Goal: Task Accomplishment & Management: Use online tool/utility

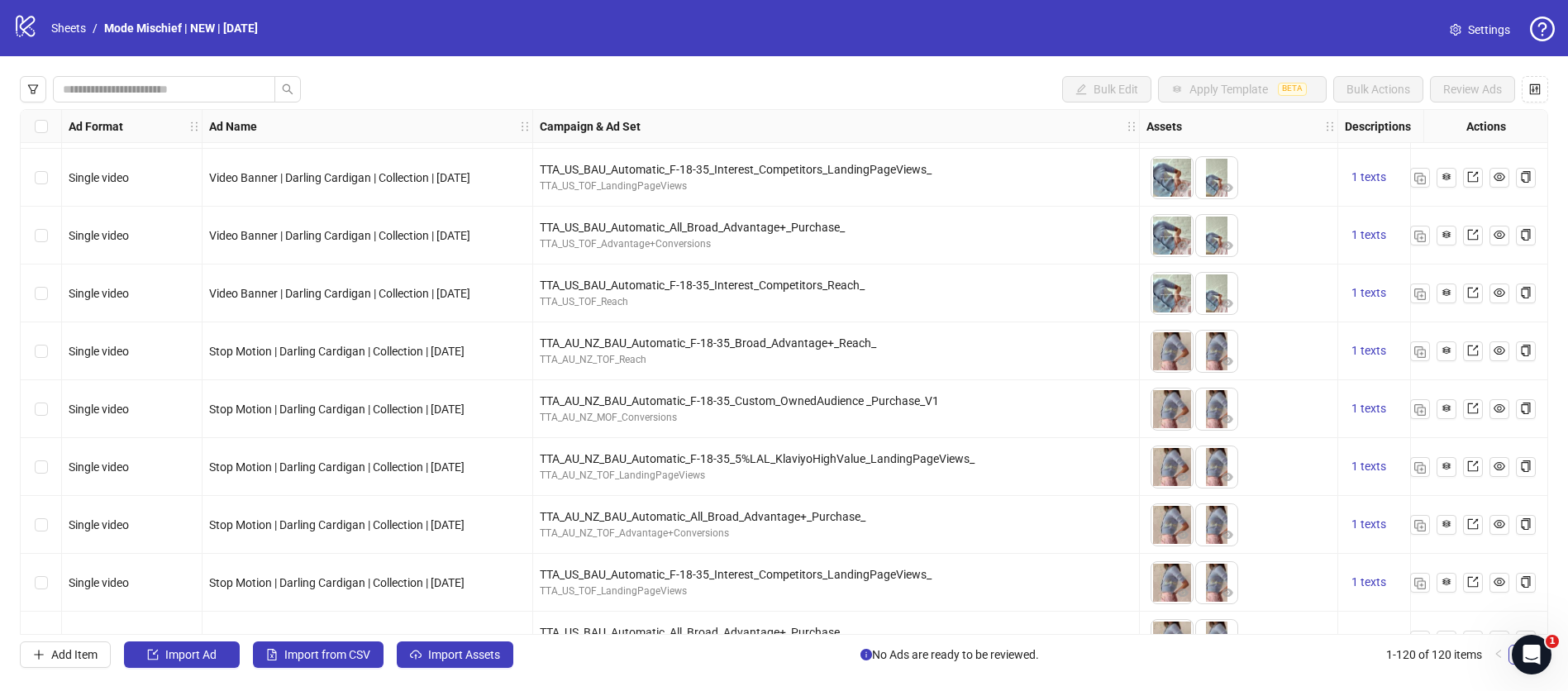
scroll to position [666, 0]
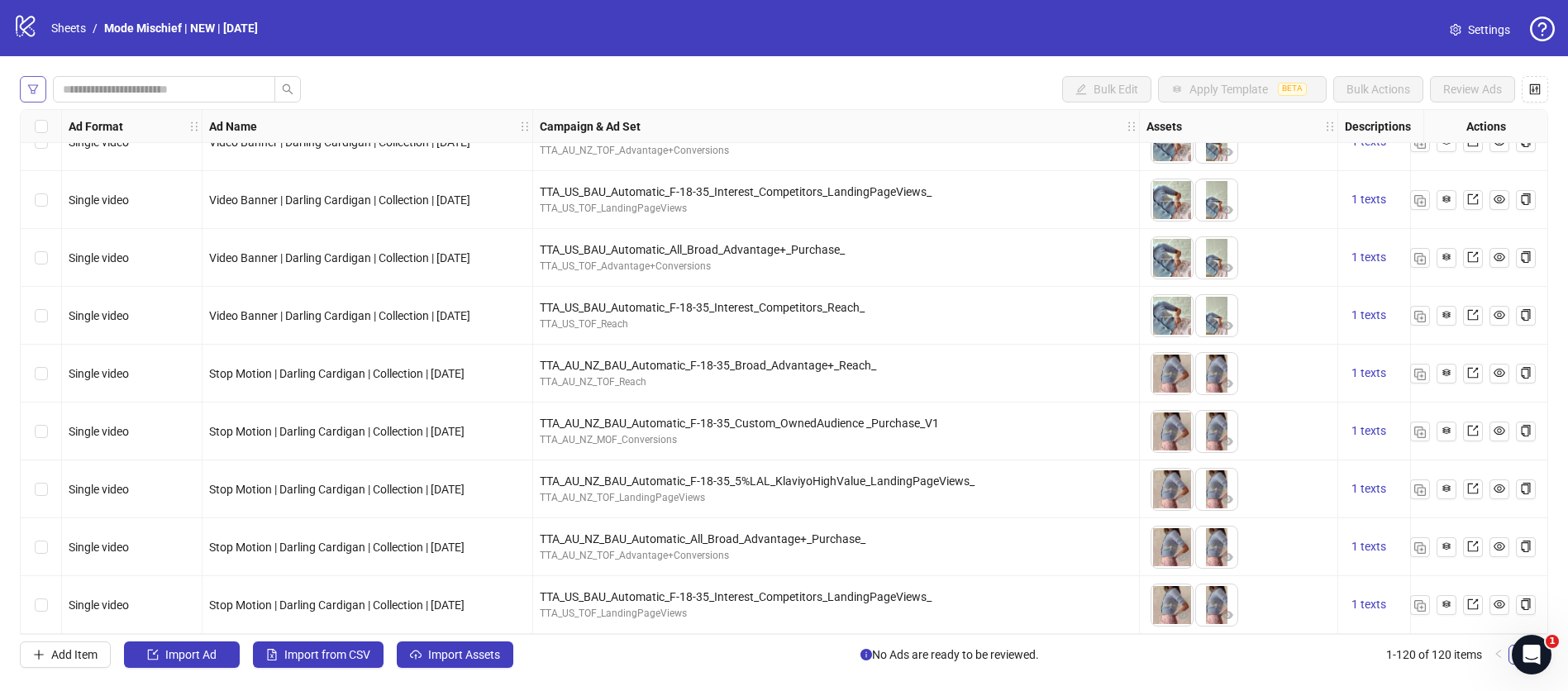
click at [34, 88] on icon "filter" at bounding box center [33, 88] width 12 height 12
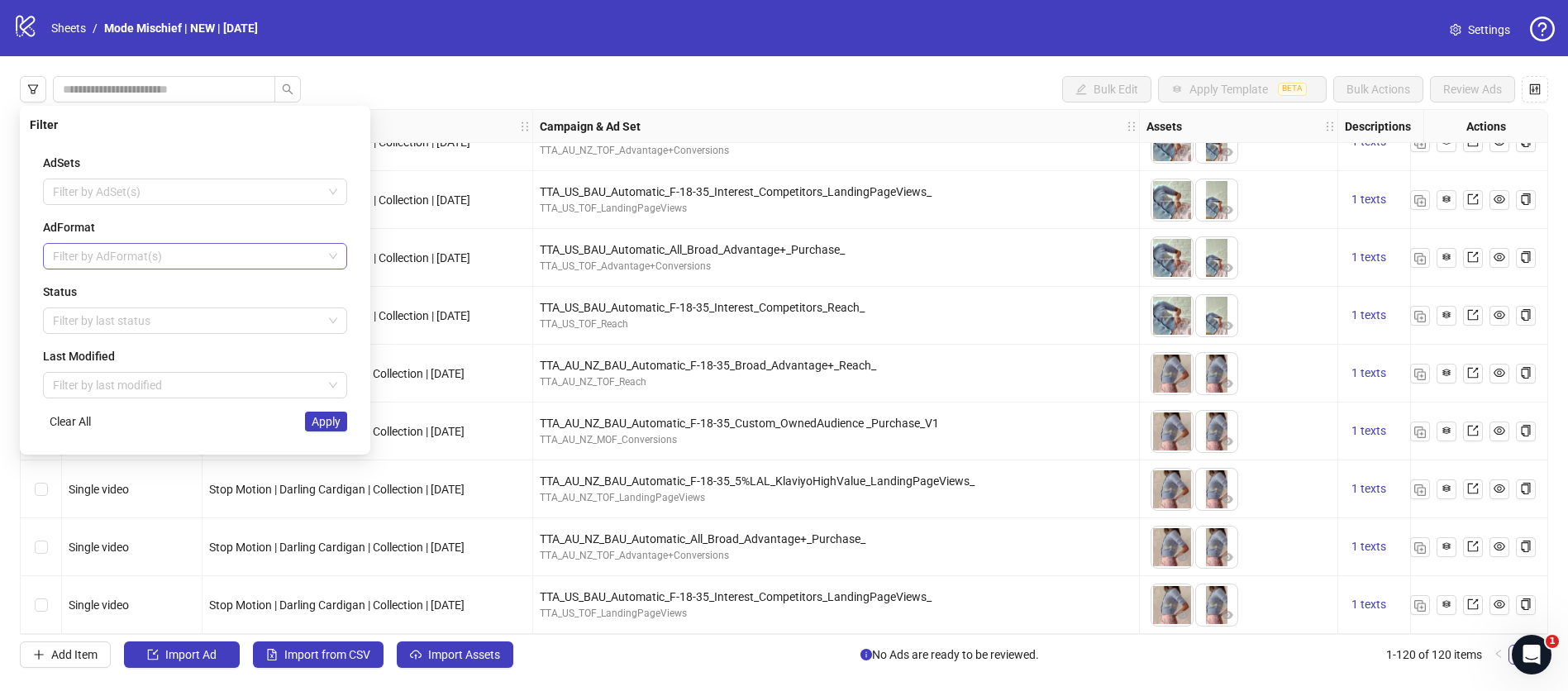
click at [137, 264] on div at bounding box center [187, 256] width 280 height 23
click at [112, 339] on div "Carousel" at bounding box center [195, 342] width 278 height 18
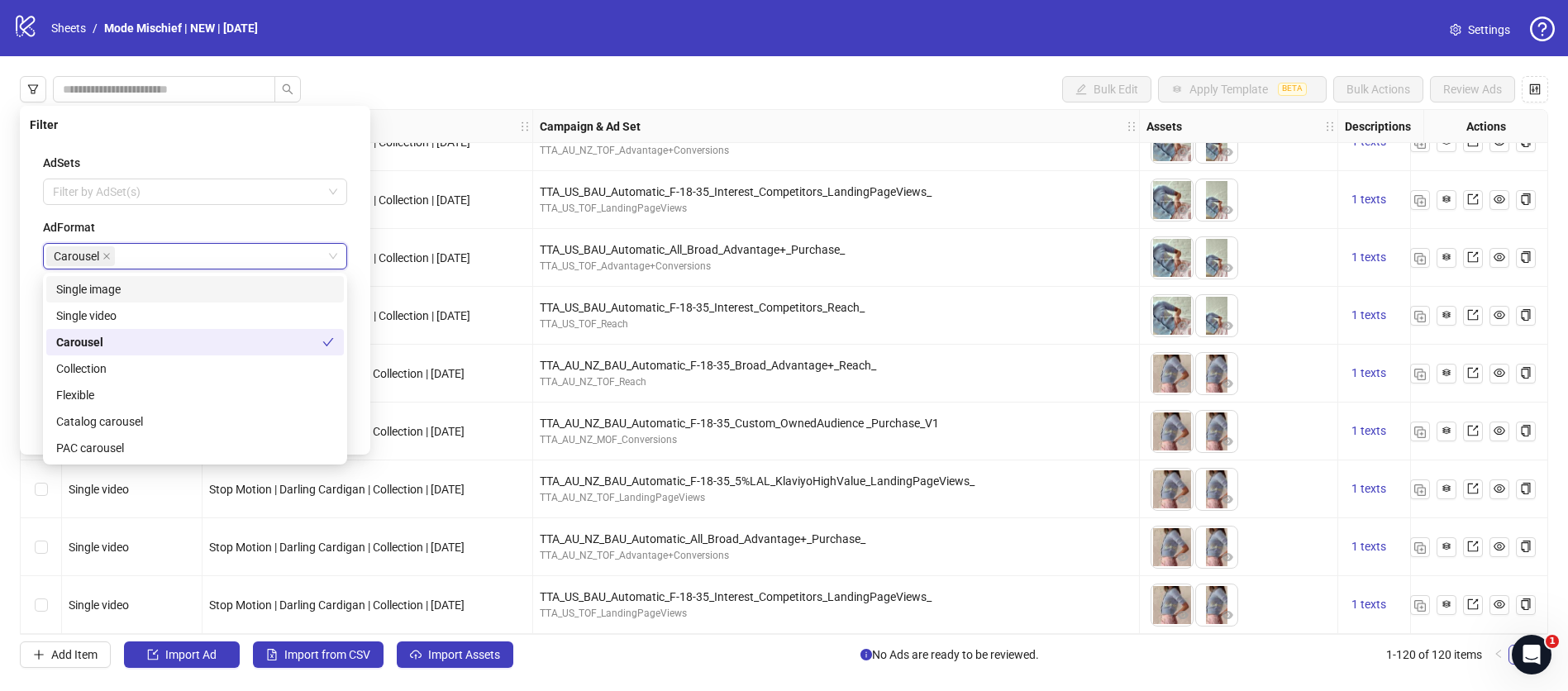
click at [358, 306] on div "AdSets Filter by AdSet(s) AdFormat Carousel Carousel Status Filter by last stat…" at bounding box center [195, 292] width 330 height 304
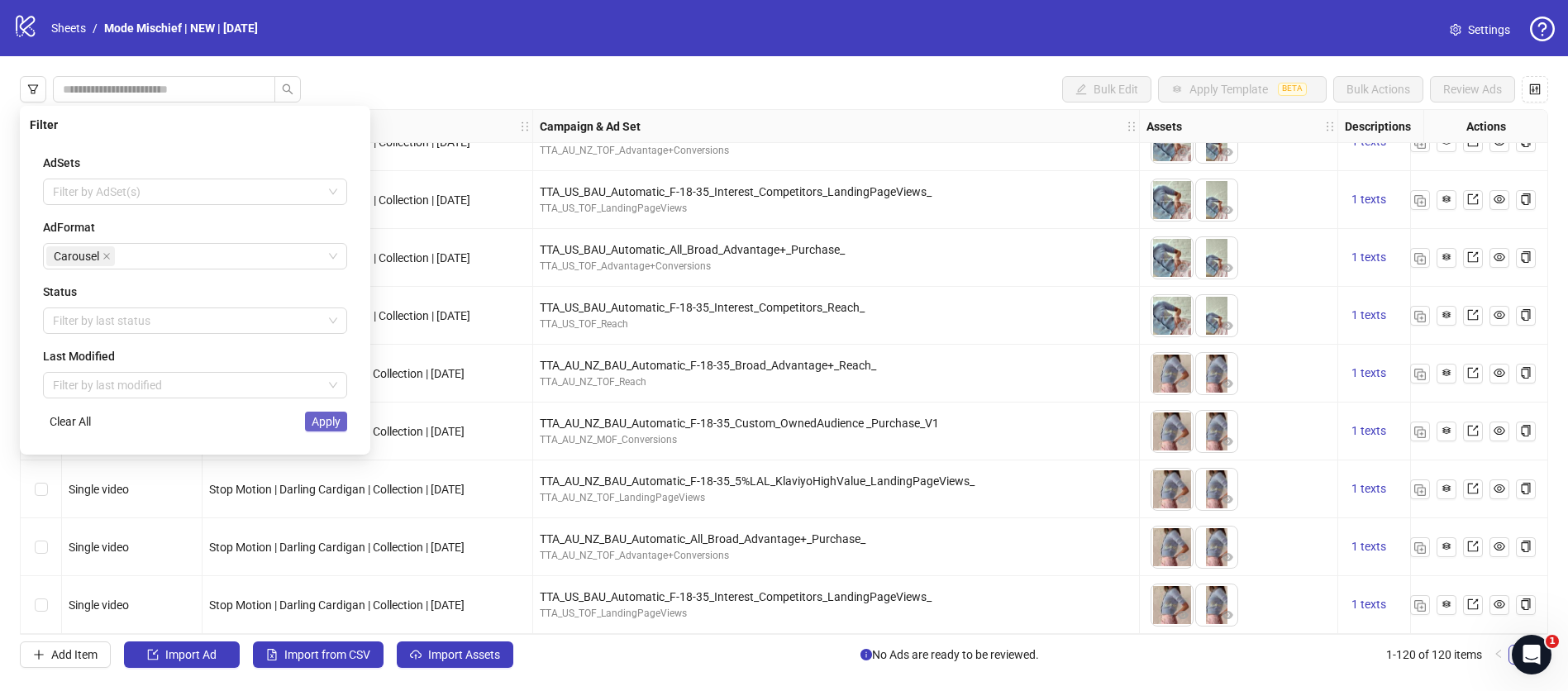
click at [320, 429] on button "Apply" at bounding box center [326, 421] width 42 height 20
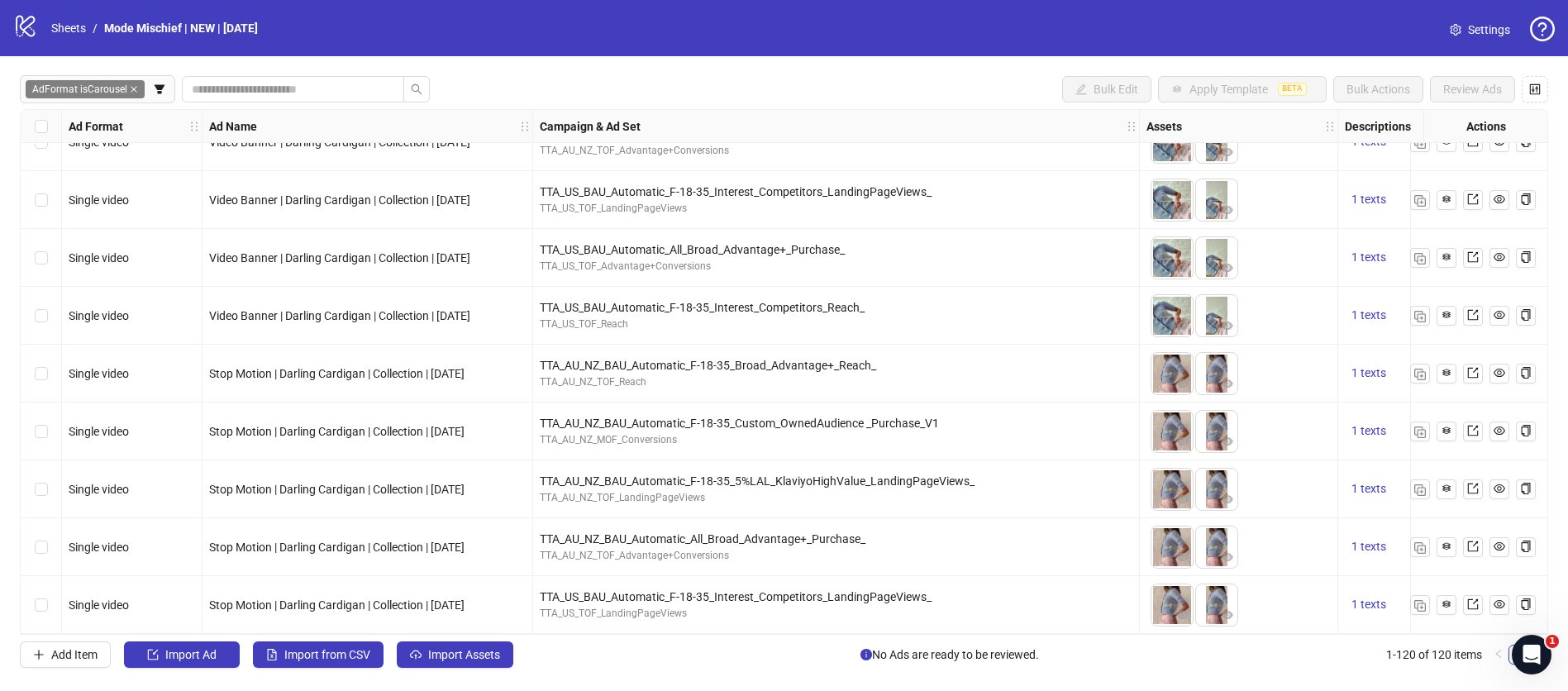
scroll to position [0, 0]
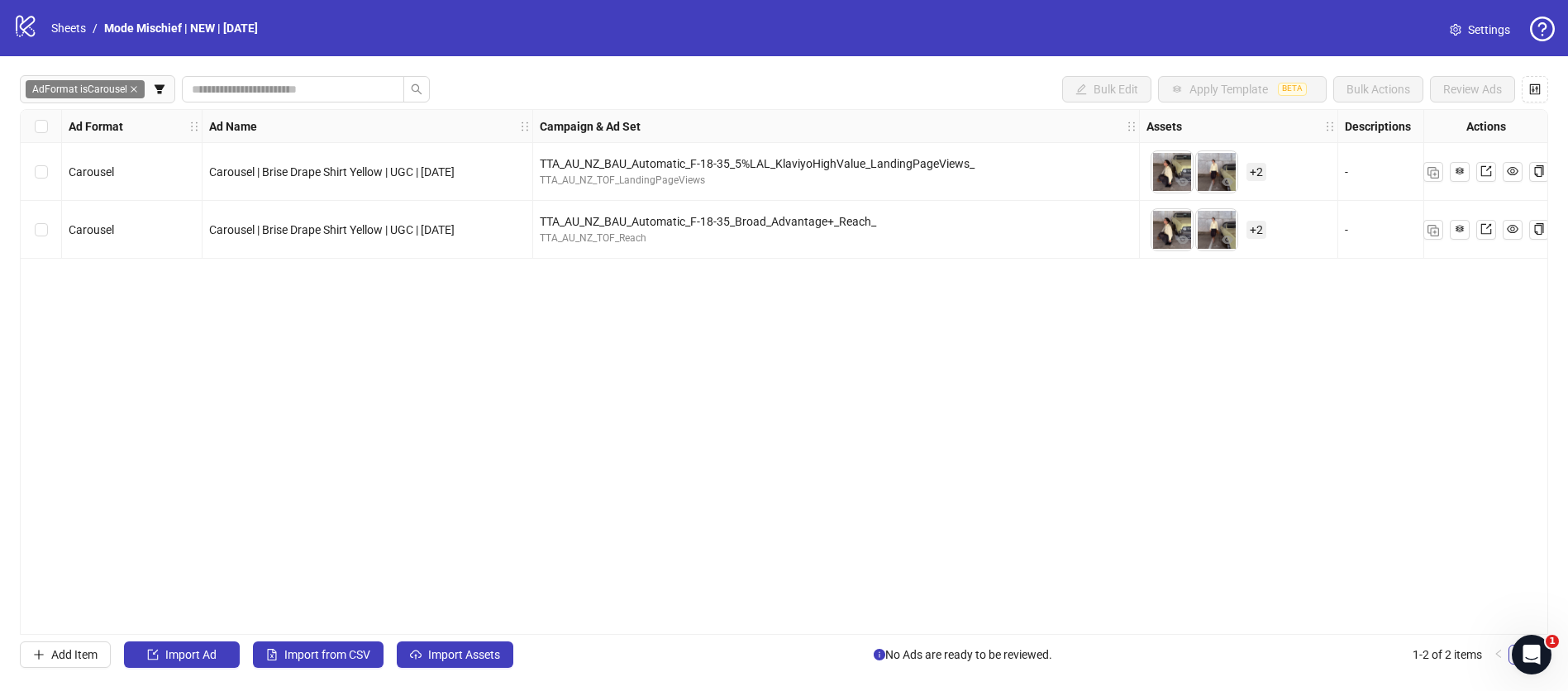
click at [133, 87] on icon "close" at bounding box center [133, 88] width 8 height 8
click at [147, 87] on input "search" at bounding box center [157, 89] width 189 height 18
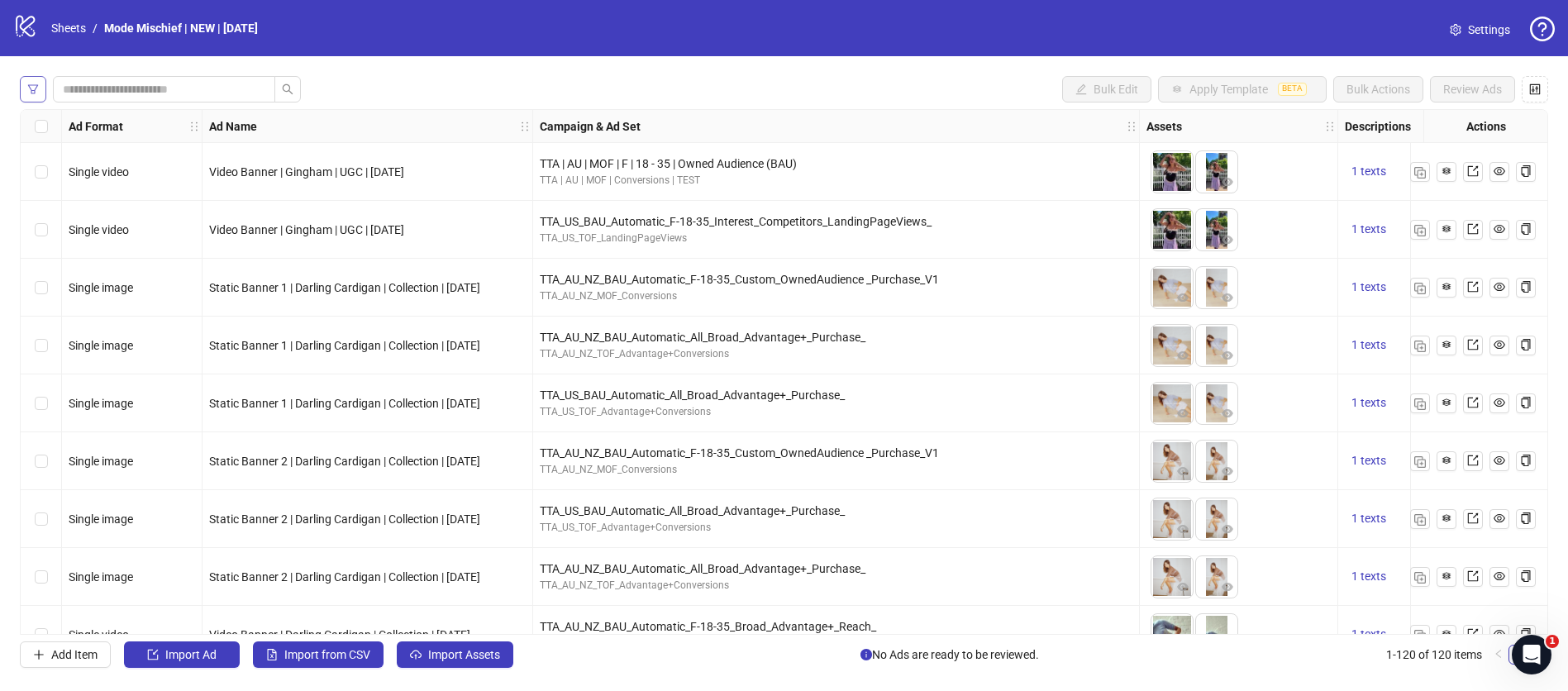
click at [40, 97] on button "button" at bounding box center [33, 89] width 27 height 27
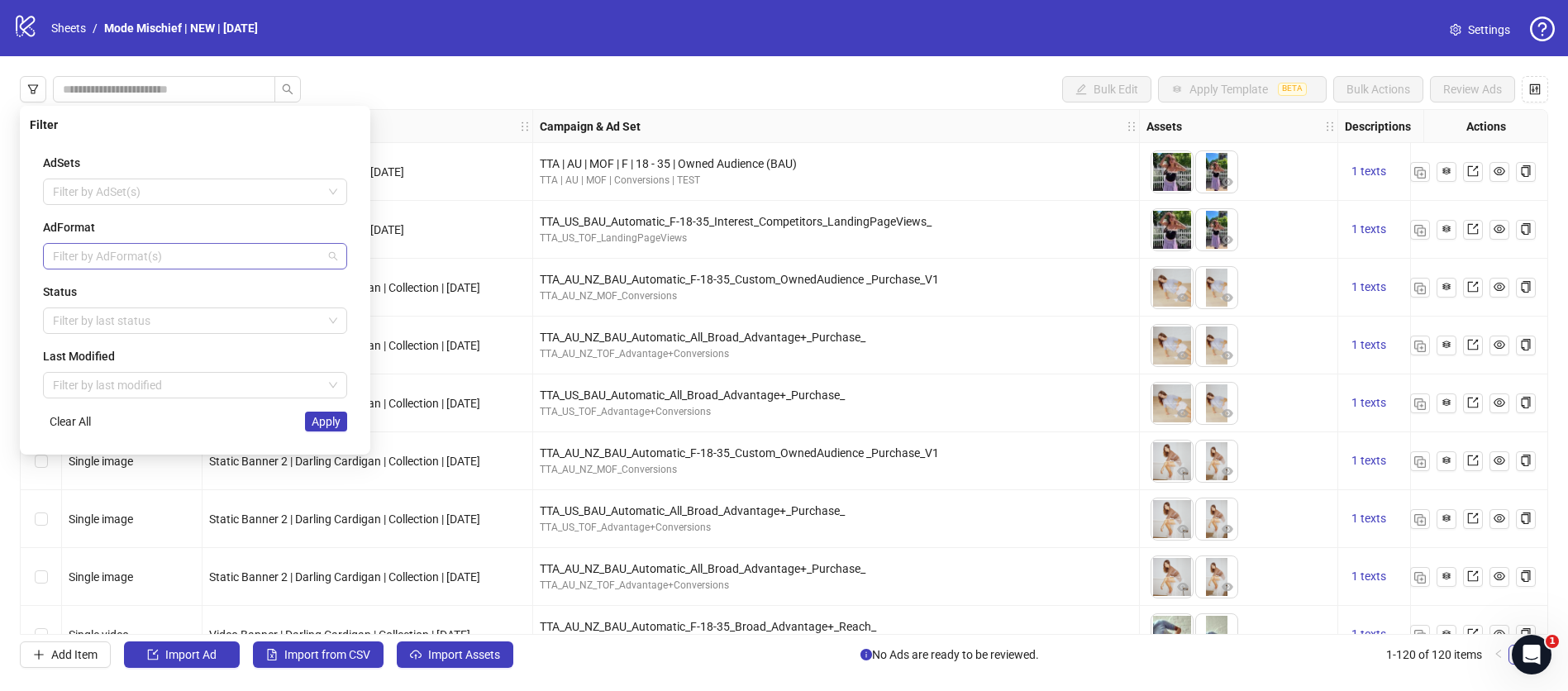
click at [201, 250] on div at bounding box center [187, 256] width 280 height 23
click at [160, 448] on div "PAC carousel" at bounding box center [195, 448] width 278 height 18
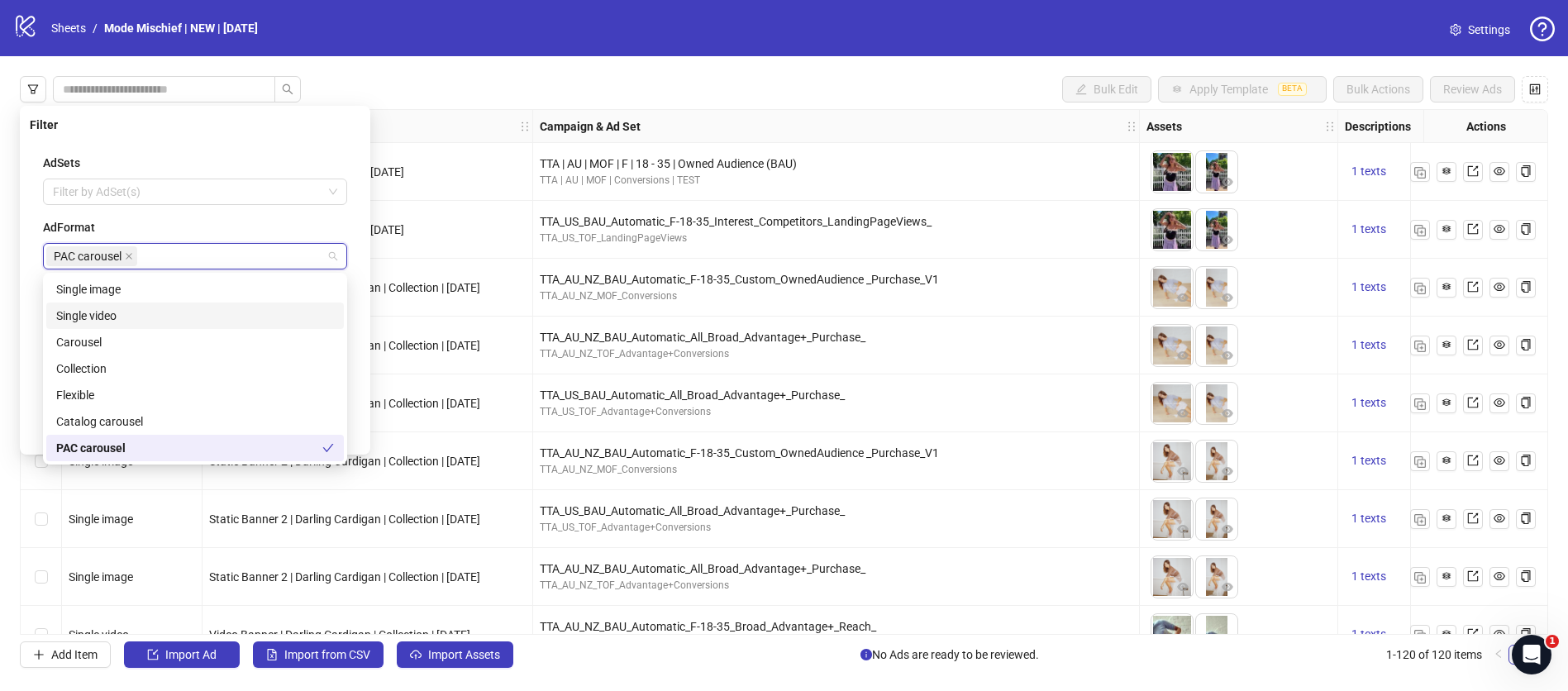
click at [351, 296] on div "AdSets Filter by AdSet(s) AdFormat PAC carousel Status Filter by last status La…" at bounding box center [195, 292] width 330 height 304
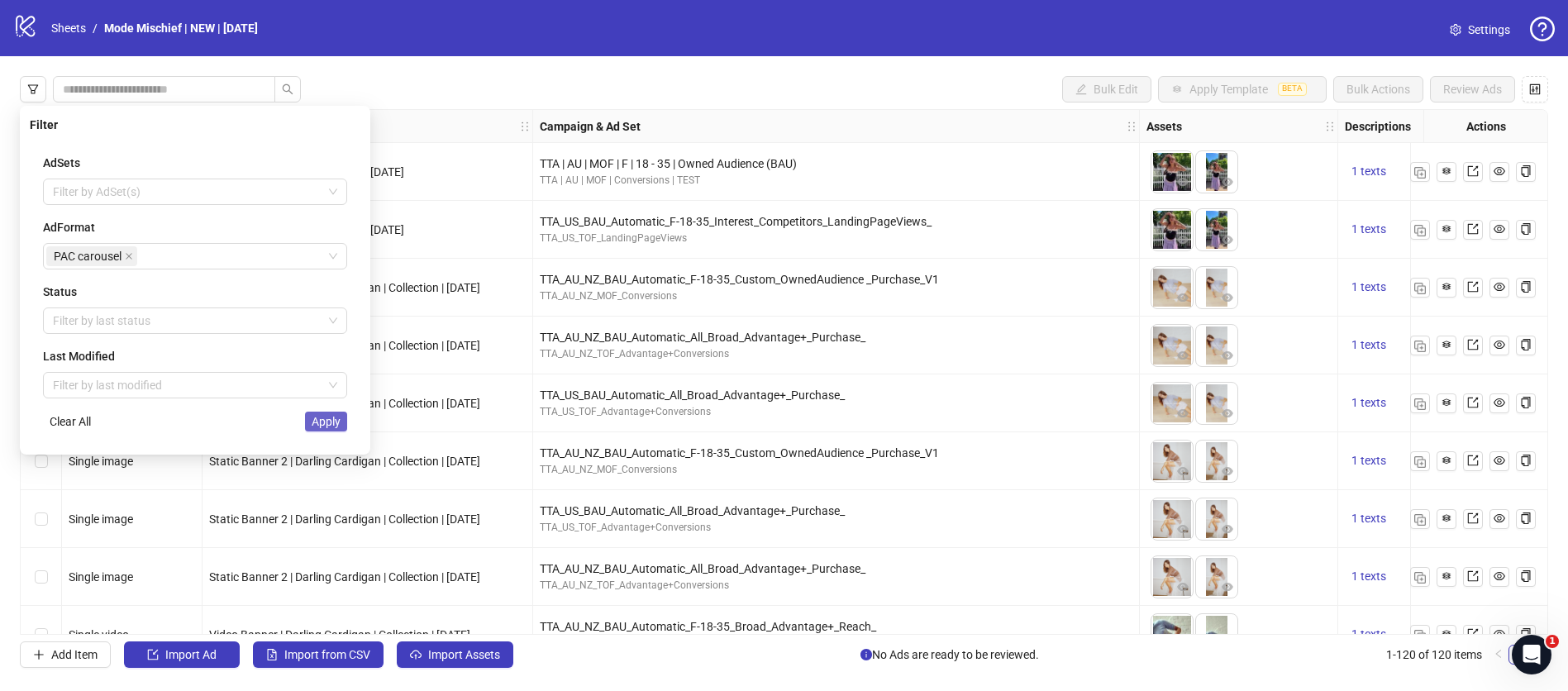
click at [322, 418] on span "Apply" at bounding box center [326, 421] width 29 height 13
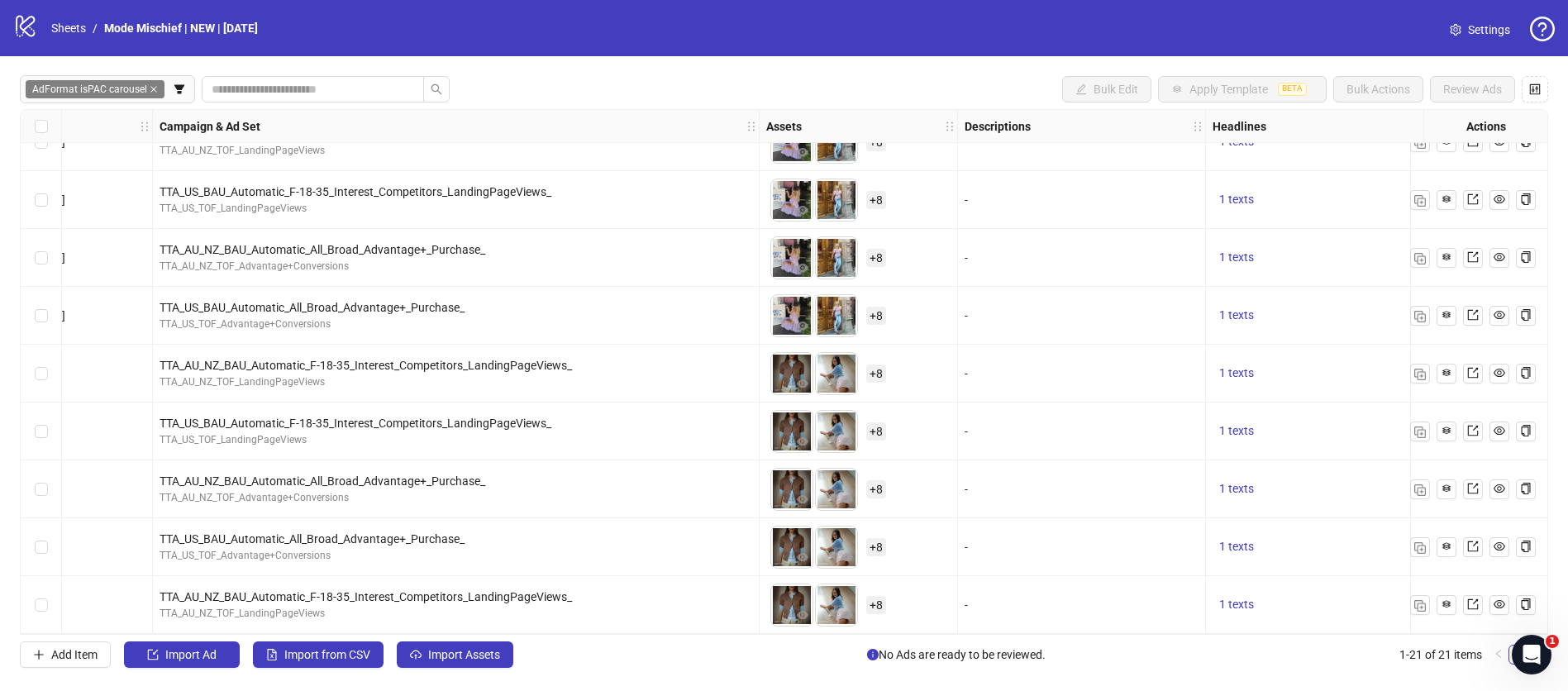
scroll to position [730, 0]
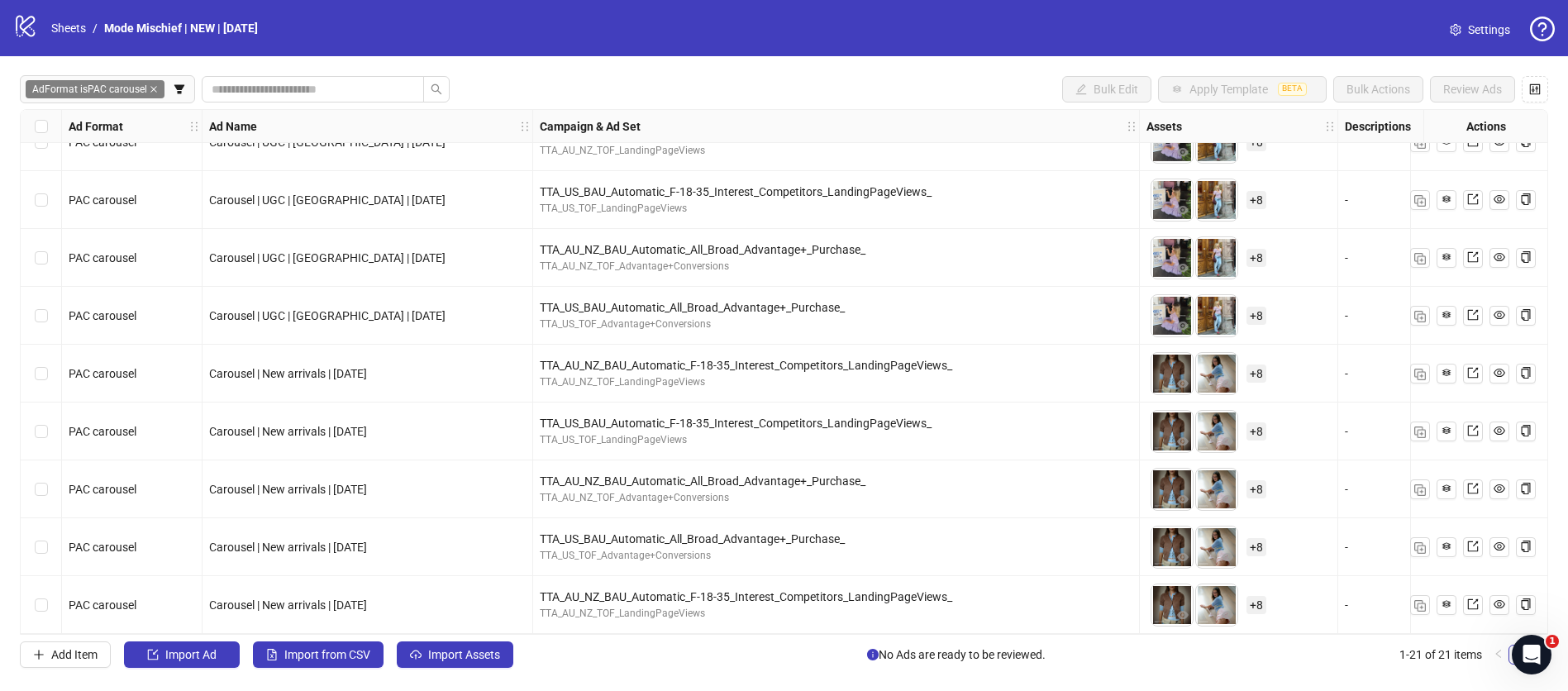
click at [367, 367] on span "Carousel | New arrivals | 2 October 2025" at bounding box center [288, 373] width 158 height 13
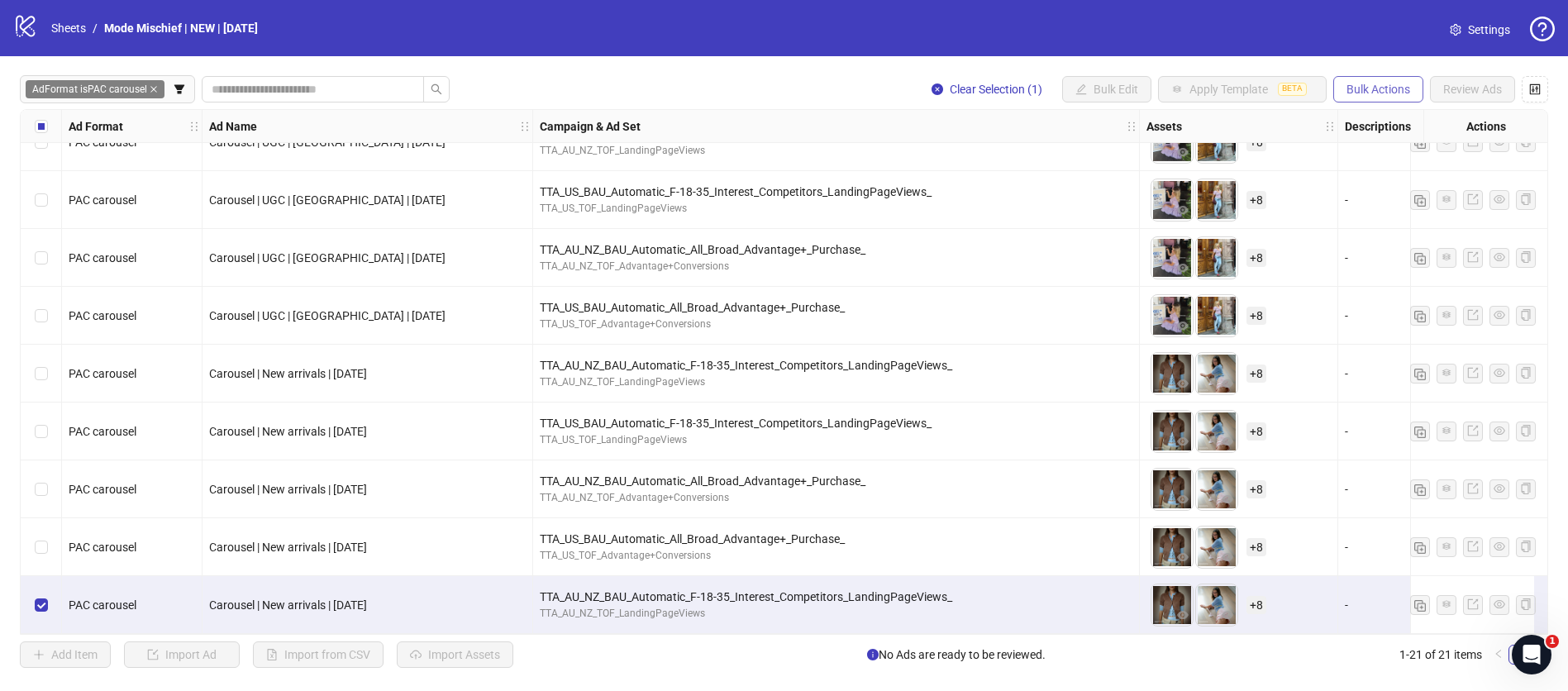
click at [1363, 95] on span "Bulk Actions" at bounding box center [1378, 89] width 63 height 13
click at [1365, 177] on span "Duplicate with assets" at bounding box center [1401, 175] width 113 height 18
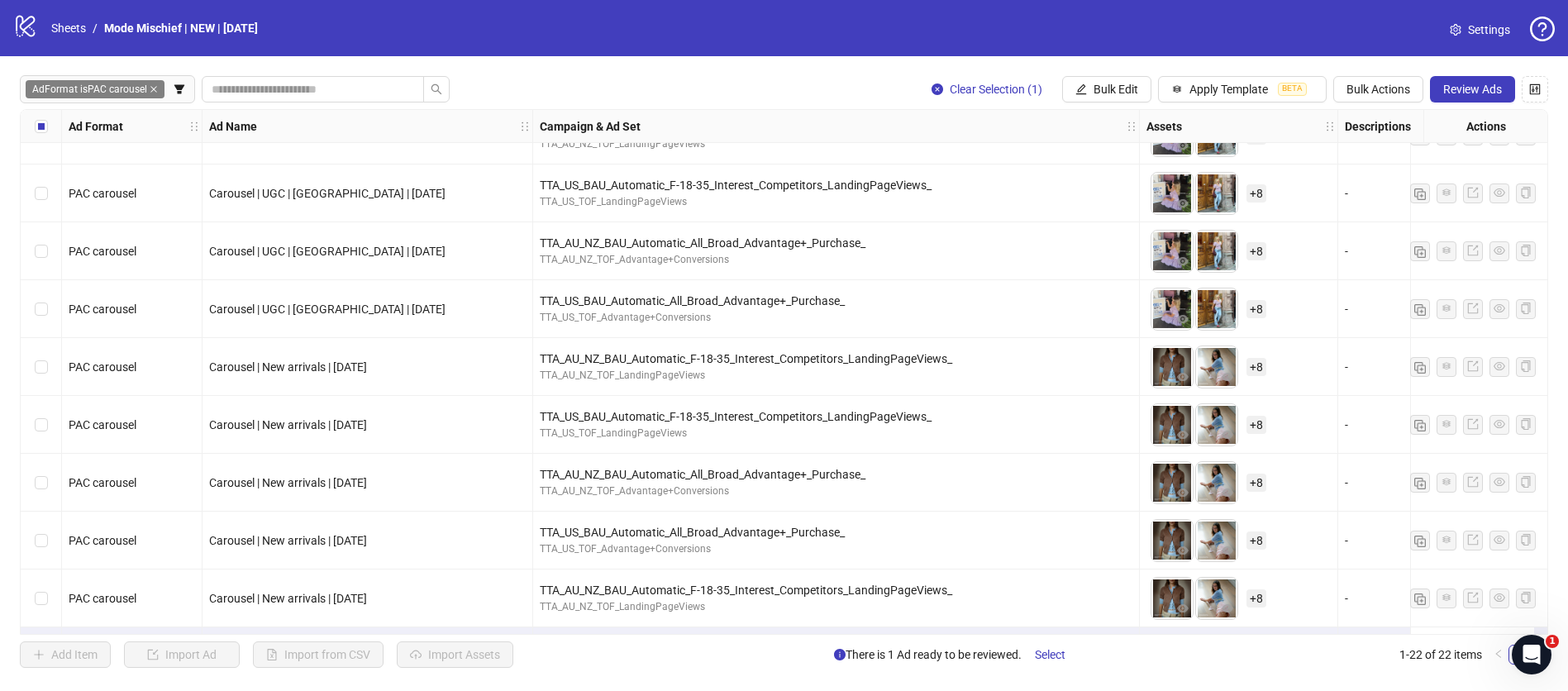
scroll to position [788, 0]
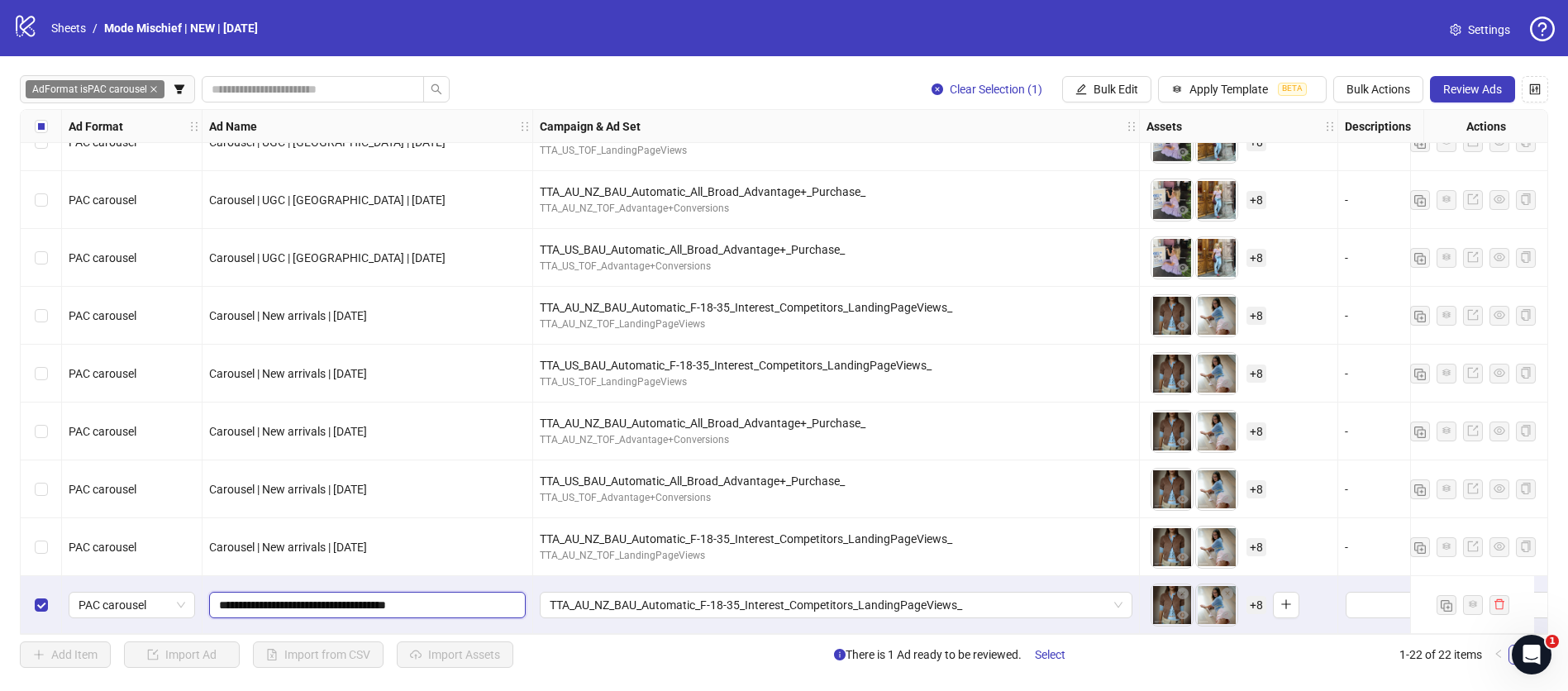
click at [446, 595] on input "**********" at bounding box center [365, 604] width 294 height 18
type input "**********"
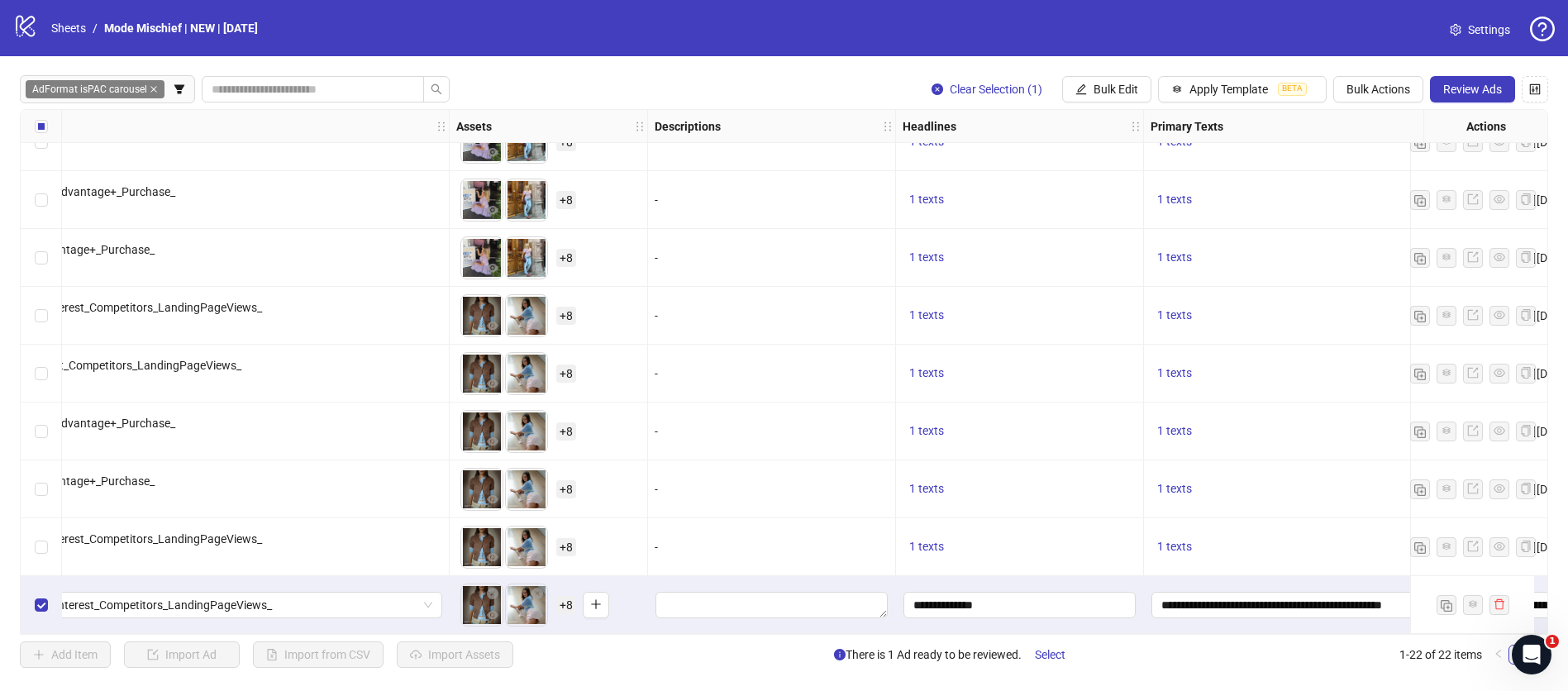
scroll to position [788, 881]
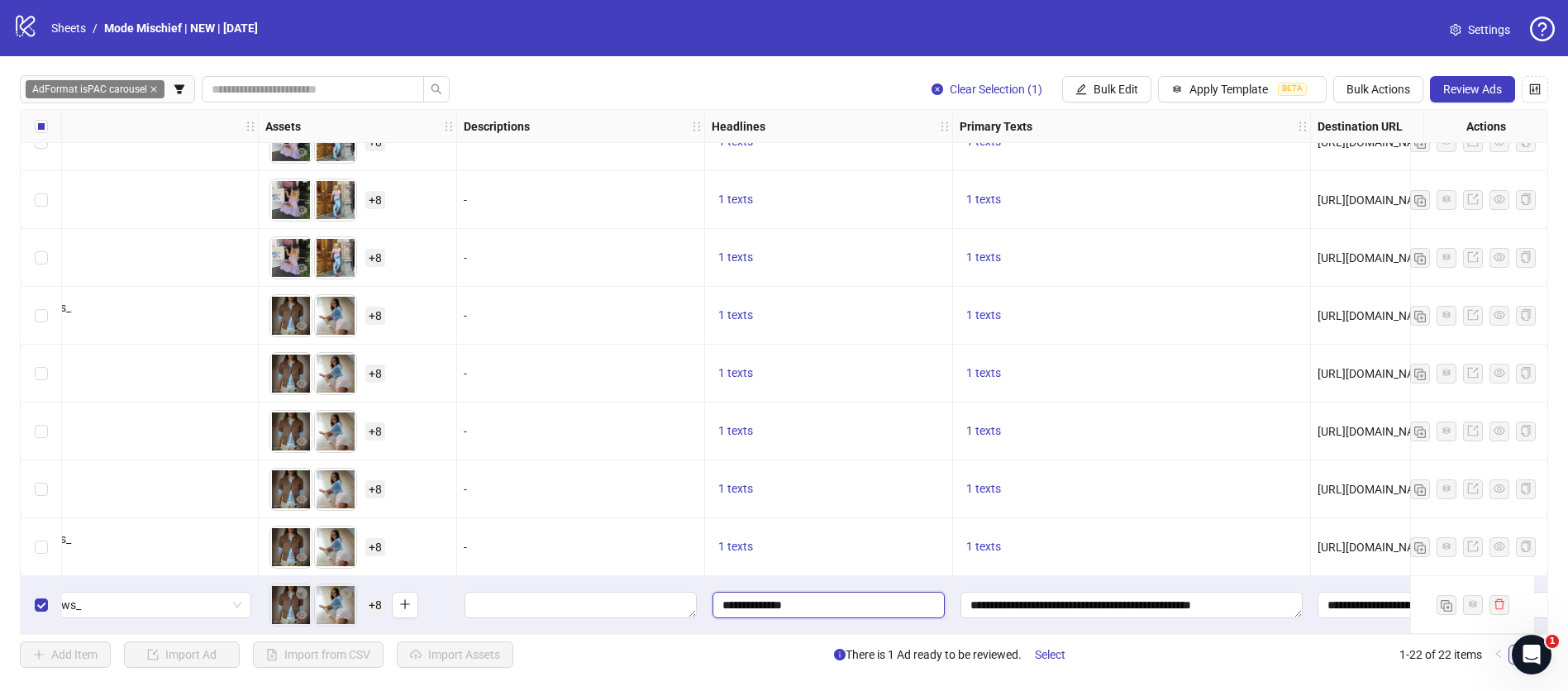
click at [860, 603] on input "**********" at bounding box center [829, 605] width 232 height 27
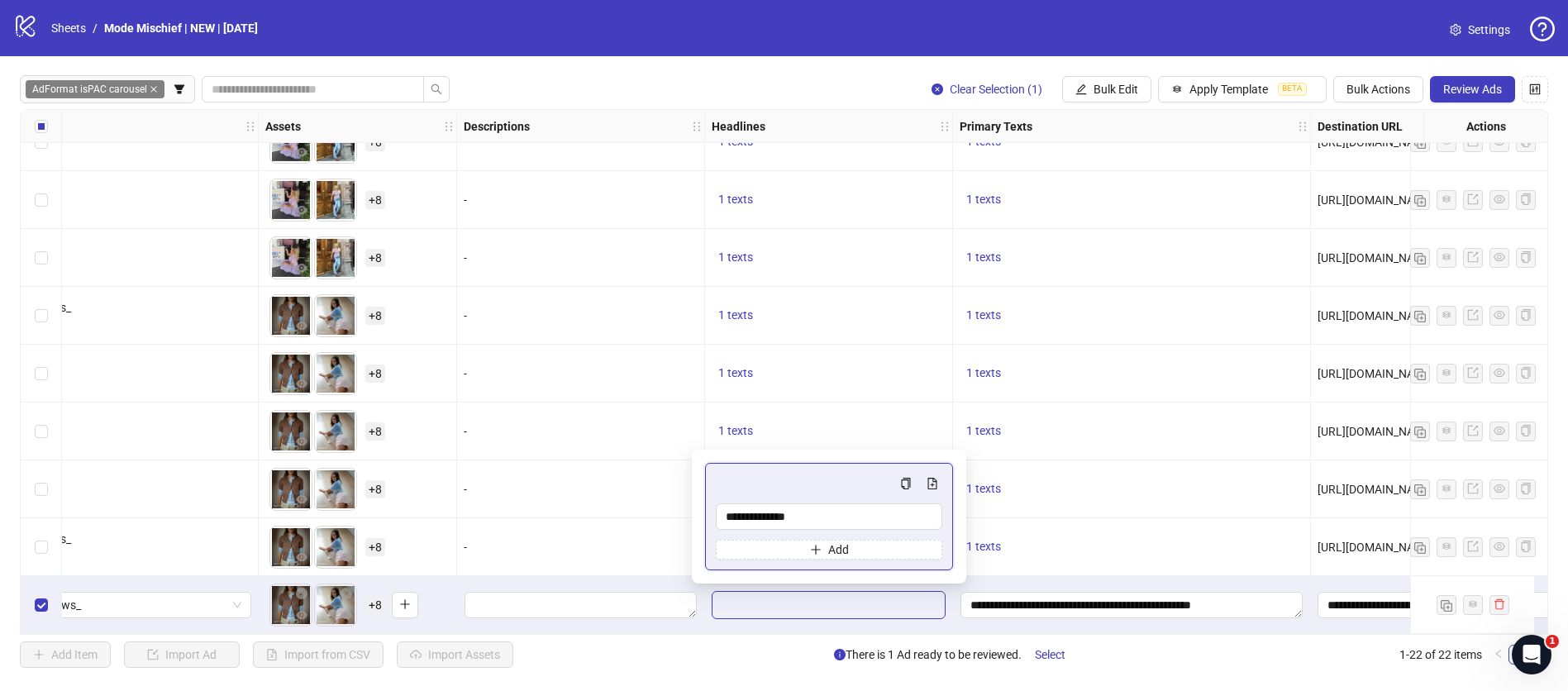
click at [951, 593] on div "**********" at bounding box center [830, 604] width 248 height 58
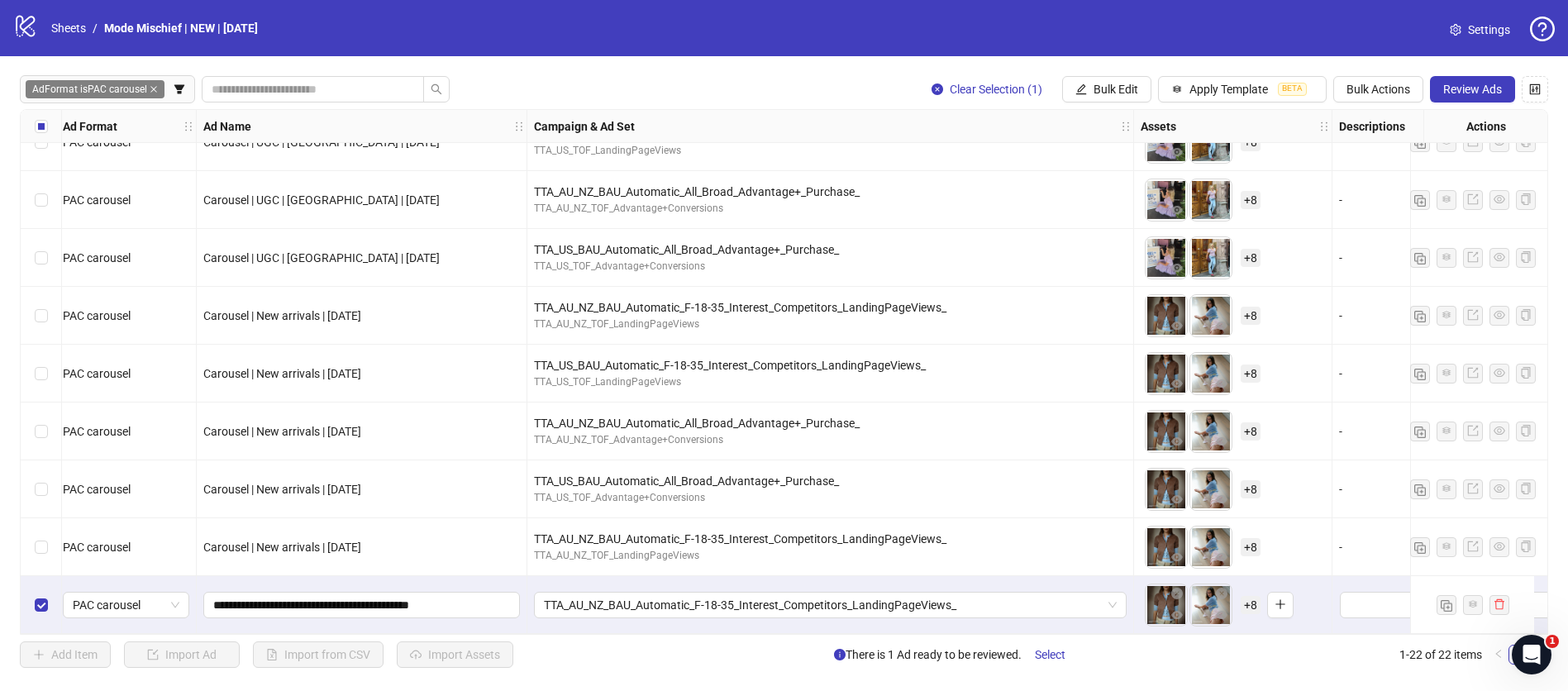
scroll to position [788, 0]
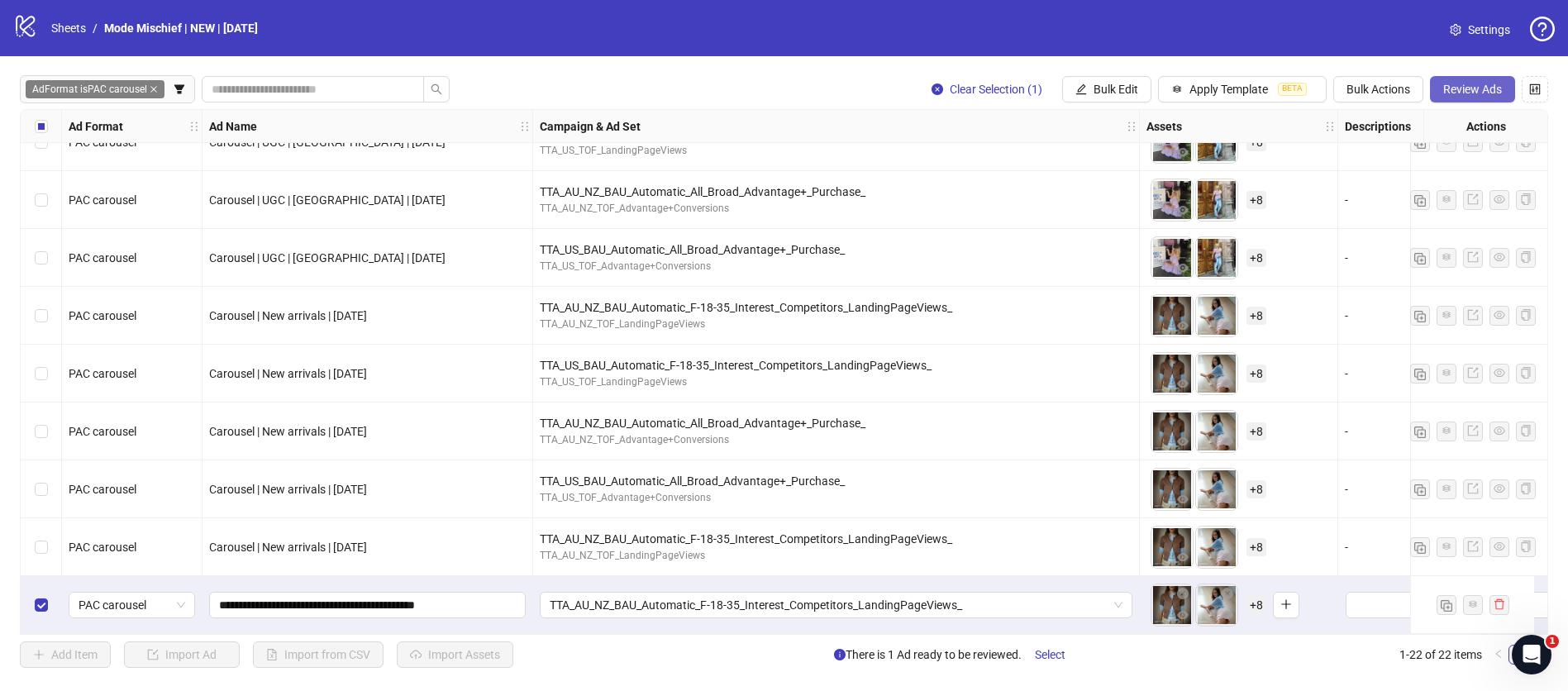
click at [1453, 84] on span "Review Ads" at bounding box center [1472, 89] width 59 height 13
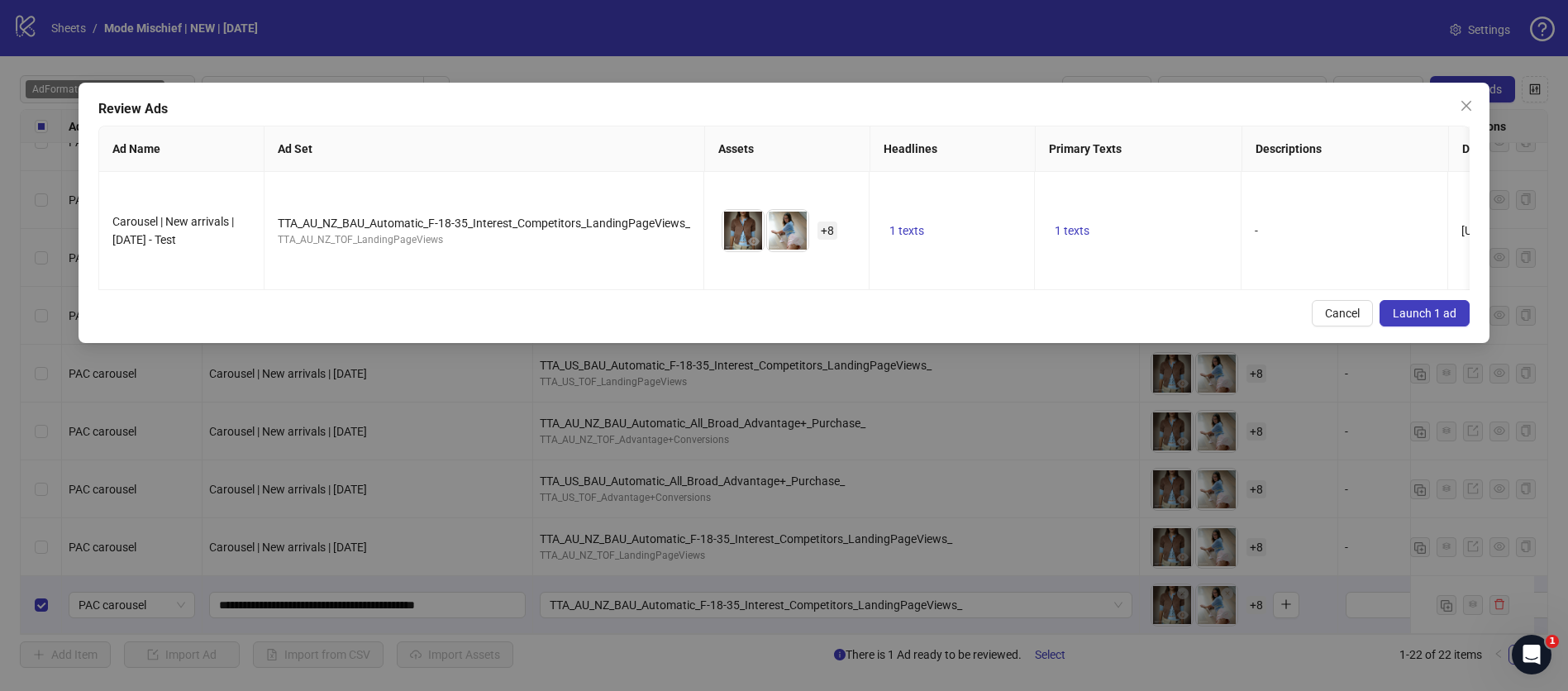
click at [1406, 306] on span "Launch 1 ad" at bounding box center [1424, 312] width 63 height 13
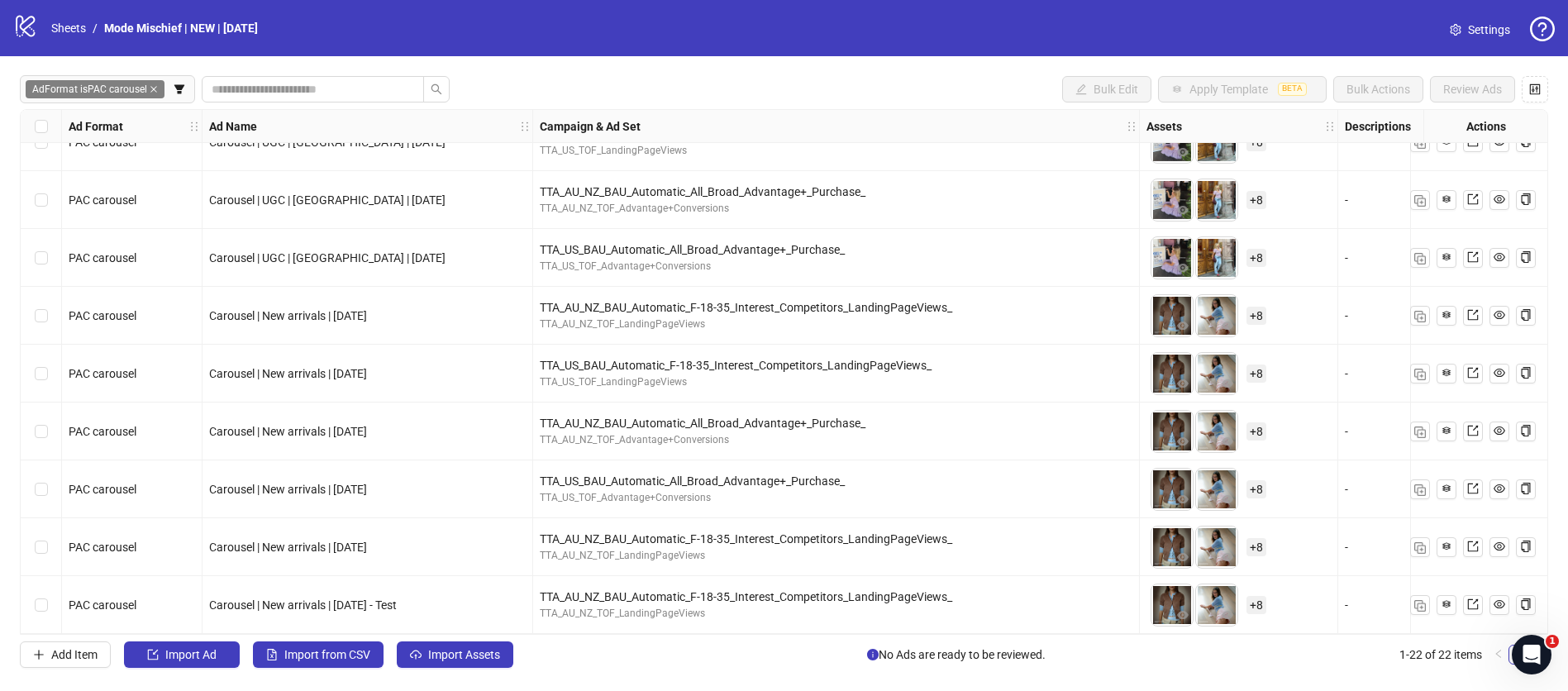
click at [1480, 37] on span "Settings" at bounding box center [1489, 29] width 42 height 18
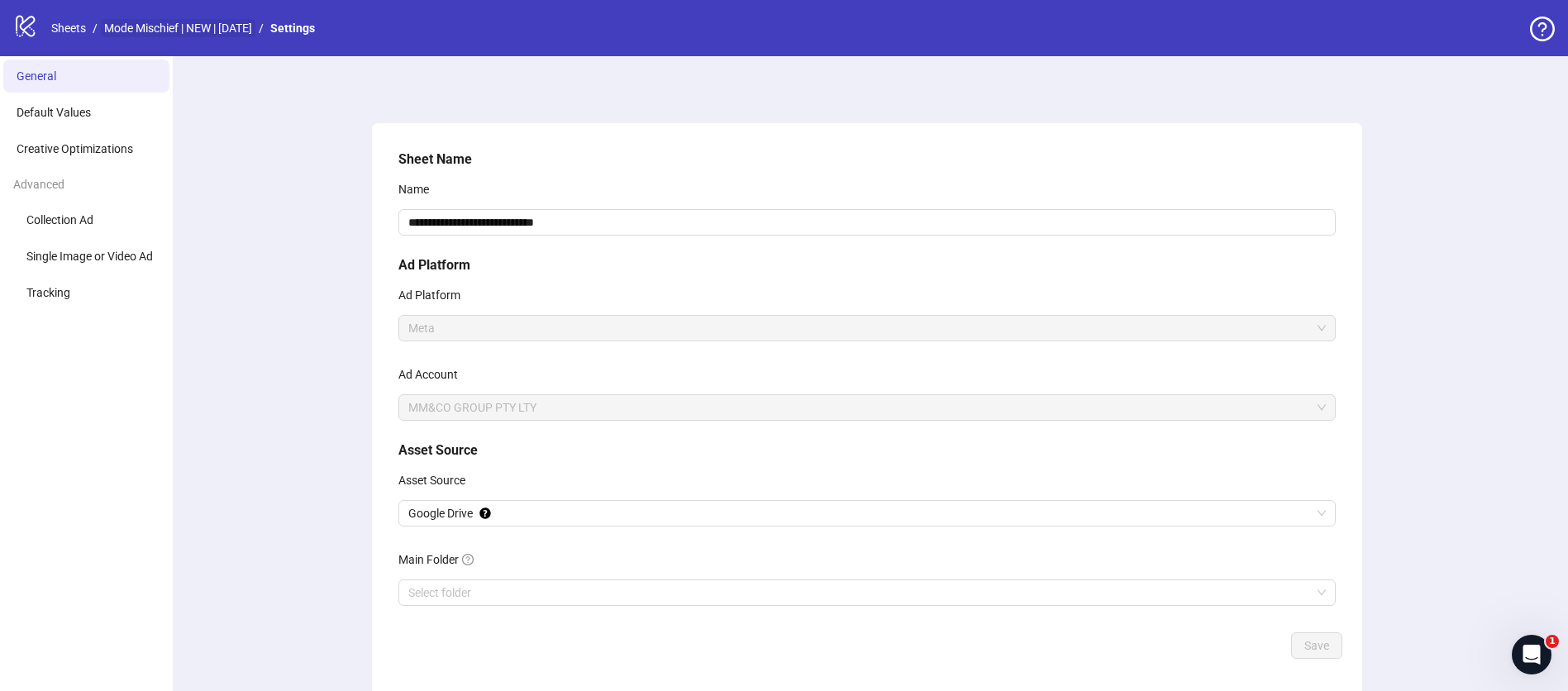
click at [209, 25] on link "Mode Mischief | NEW | [DATE]" at bounding box center [178, 28] width 154 height 18
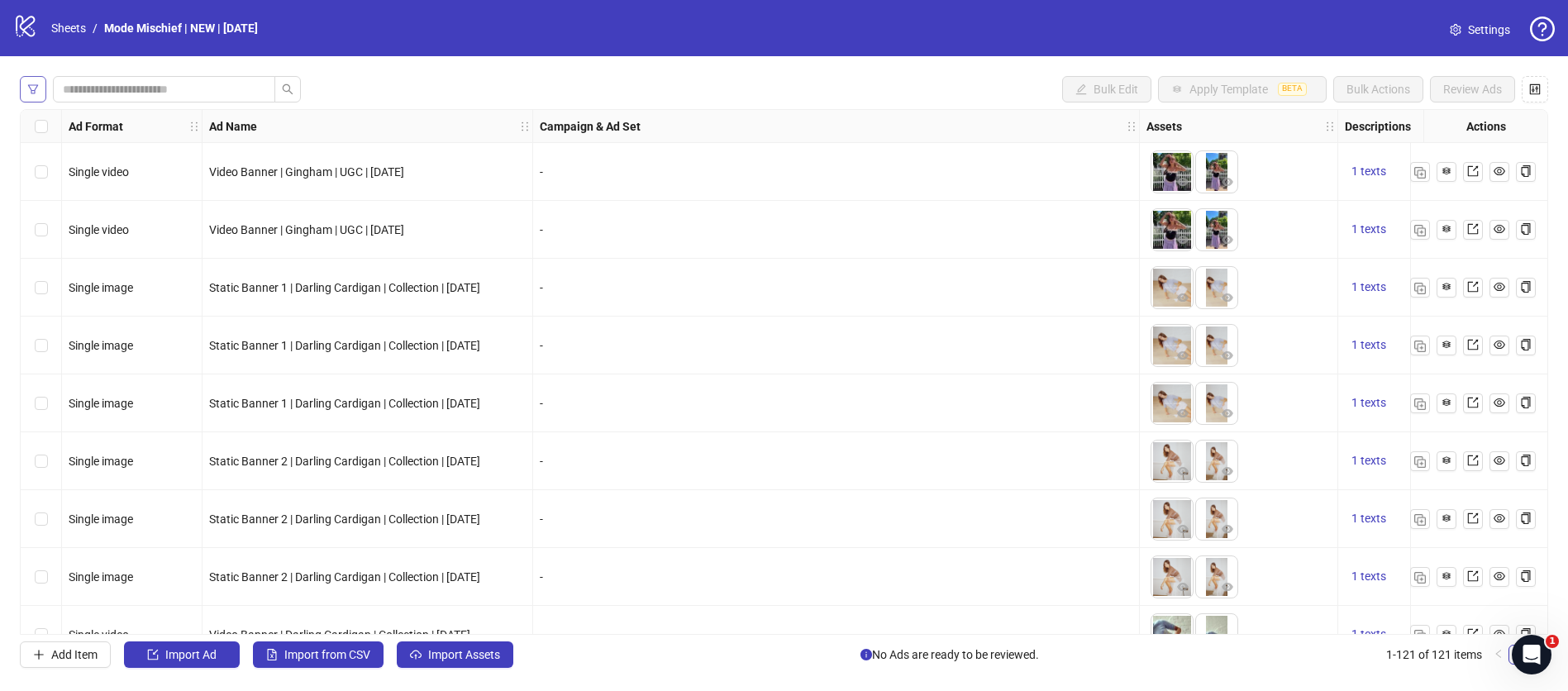
click at [37, 84] on icon "filter" at bounding box center [32, 88] width 10 height 9
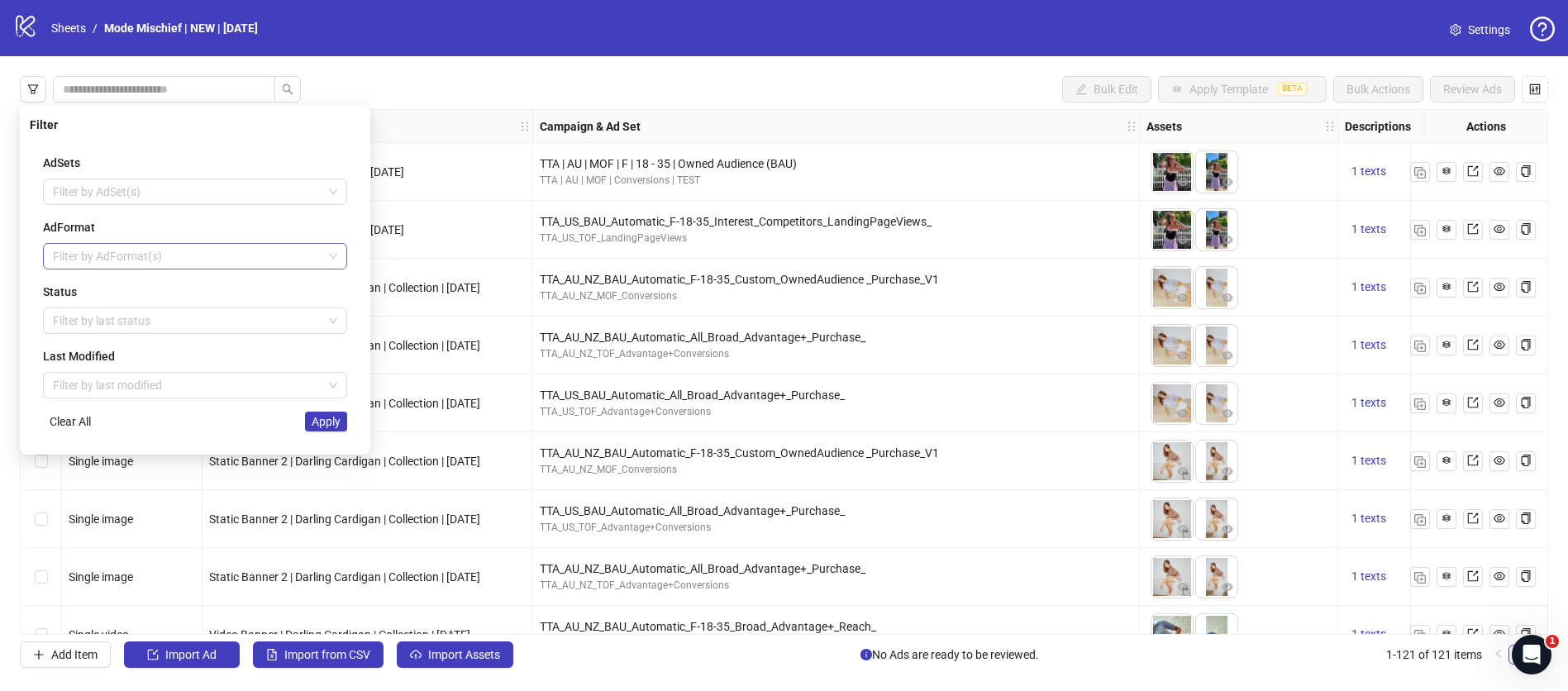
click at [201, 243] on div "Filter by AdFormat(s)" at bounding box center [195, 256] width 304 height 27
click at [209, 443] on div "PAC carousel" at bounding box center [195, 448] width 278 height 18
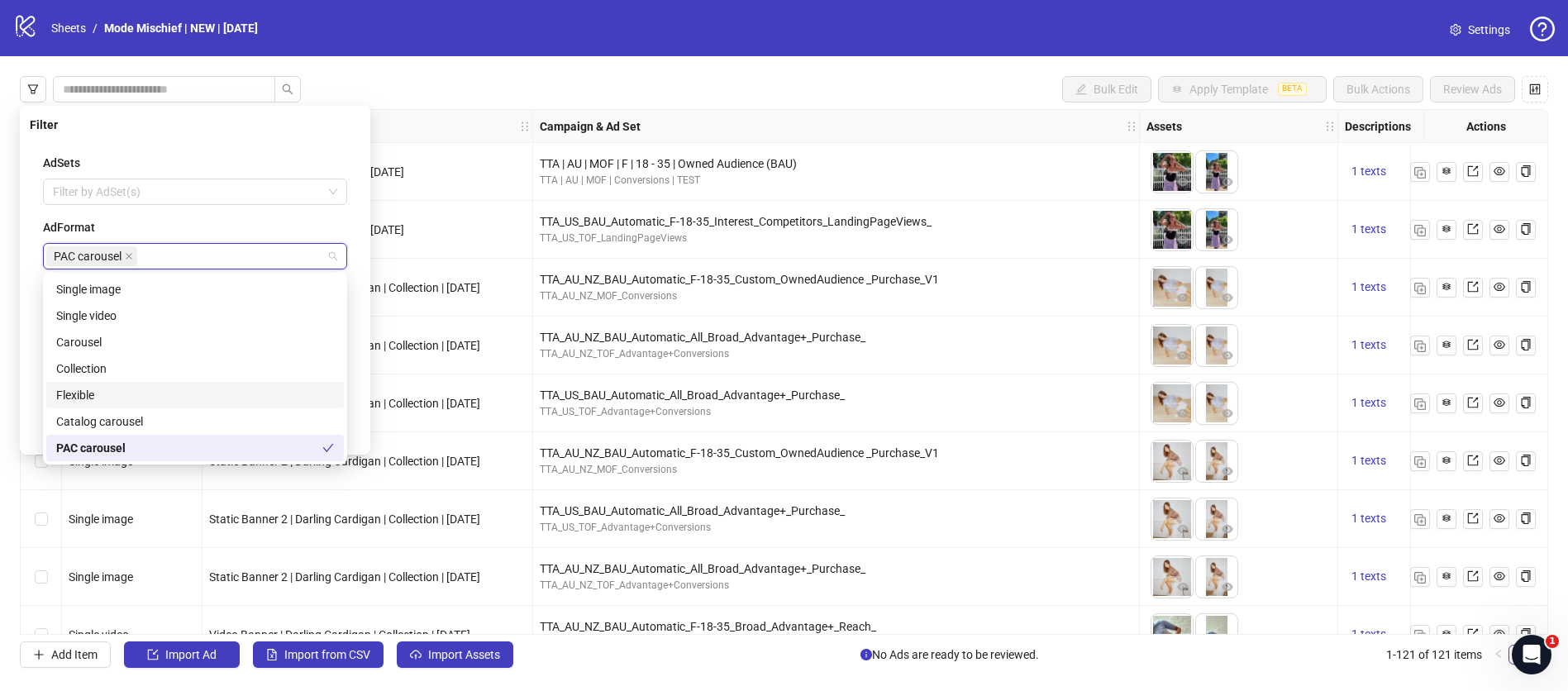
click at [353, 390] on div "AdSets Filter by AdSet(s) AdFormat PAC carousel Status Filter by last status La…" at bounding box center [195, 292] width 330 height 304
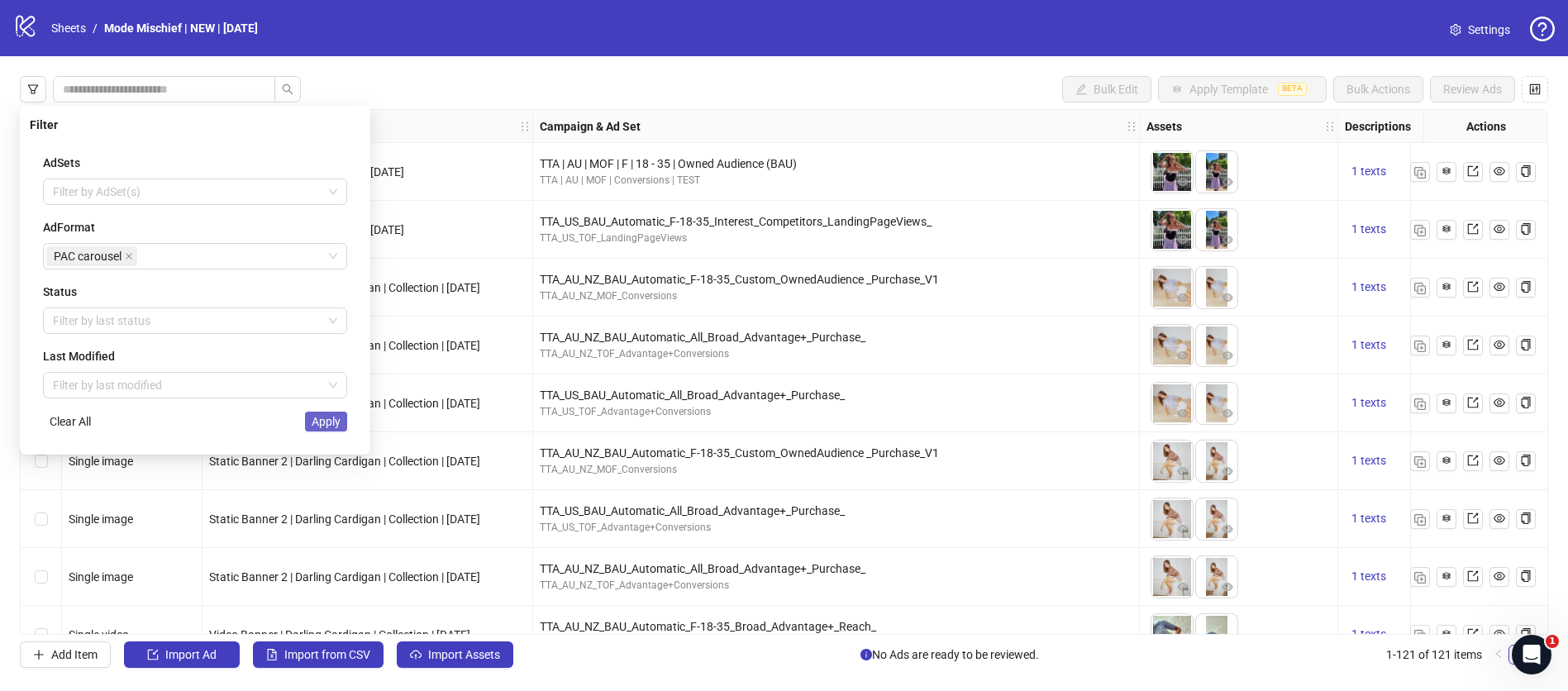
click at [321, 424] on span "Apply" at bounding box center [326, 421] width 29 height 13
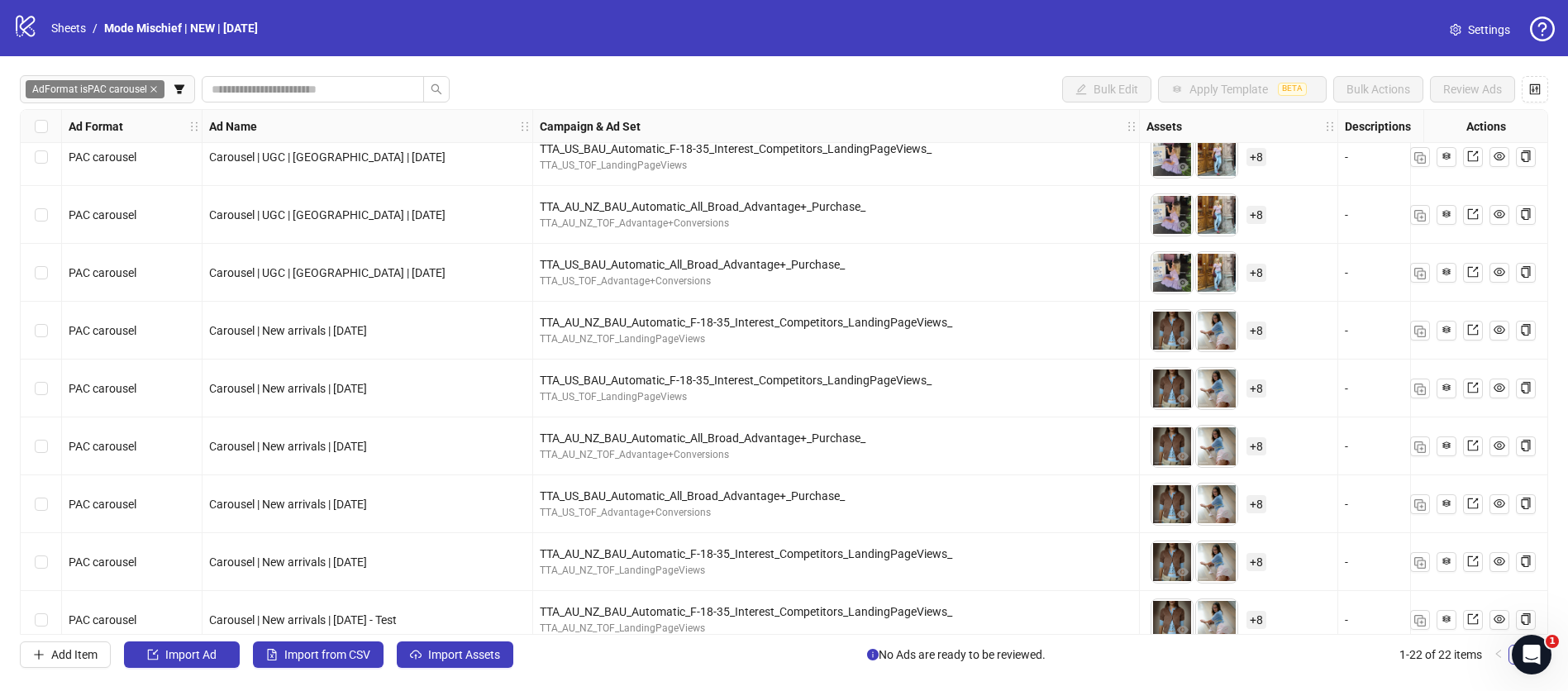
scroll to position [788, 0]
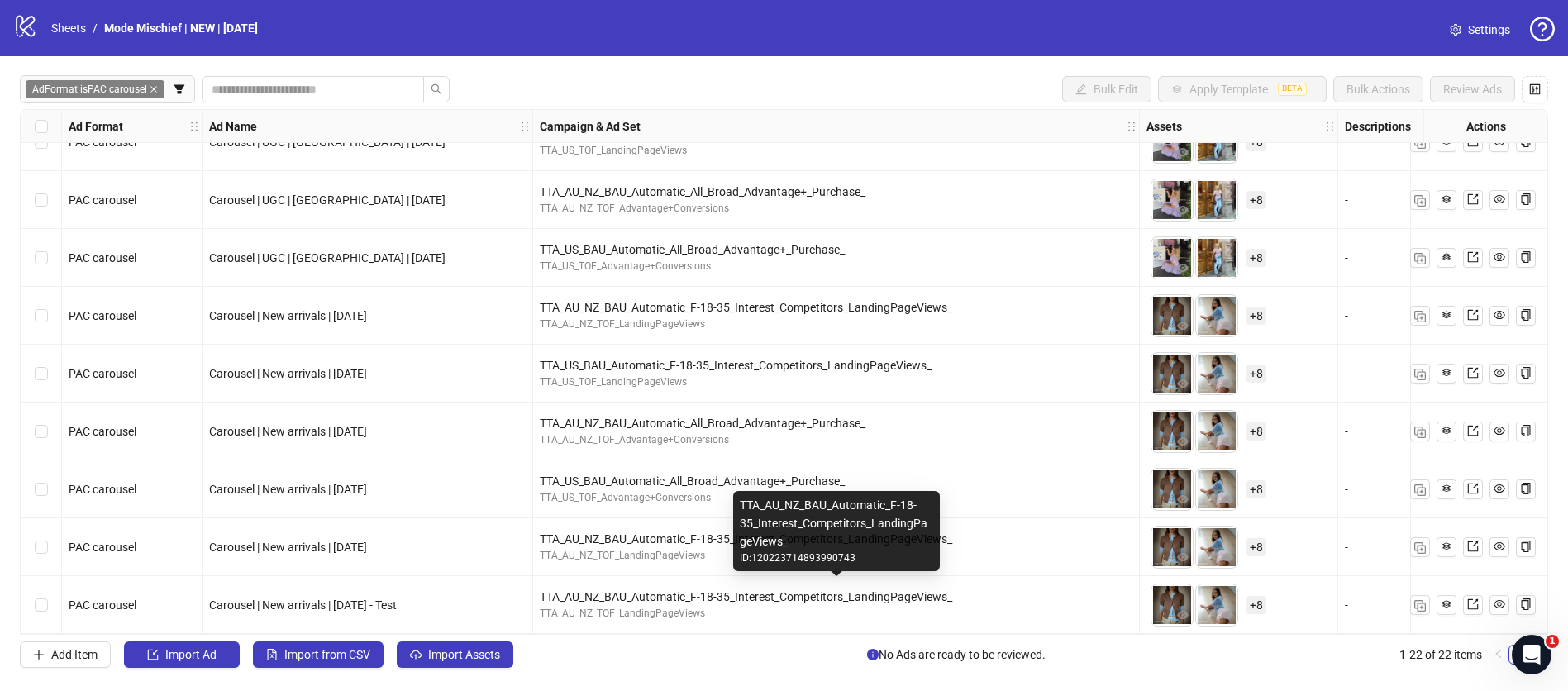
click at [619, 591] on div "TTA_AU_NZ_BAU_Automatic_F-18-35_Interest_Competitors_LandingPageViews_" at bounding box center [836, 596] width 593 height 18
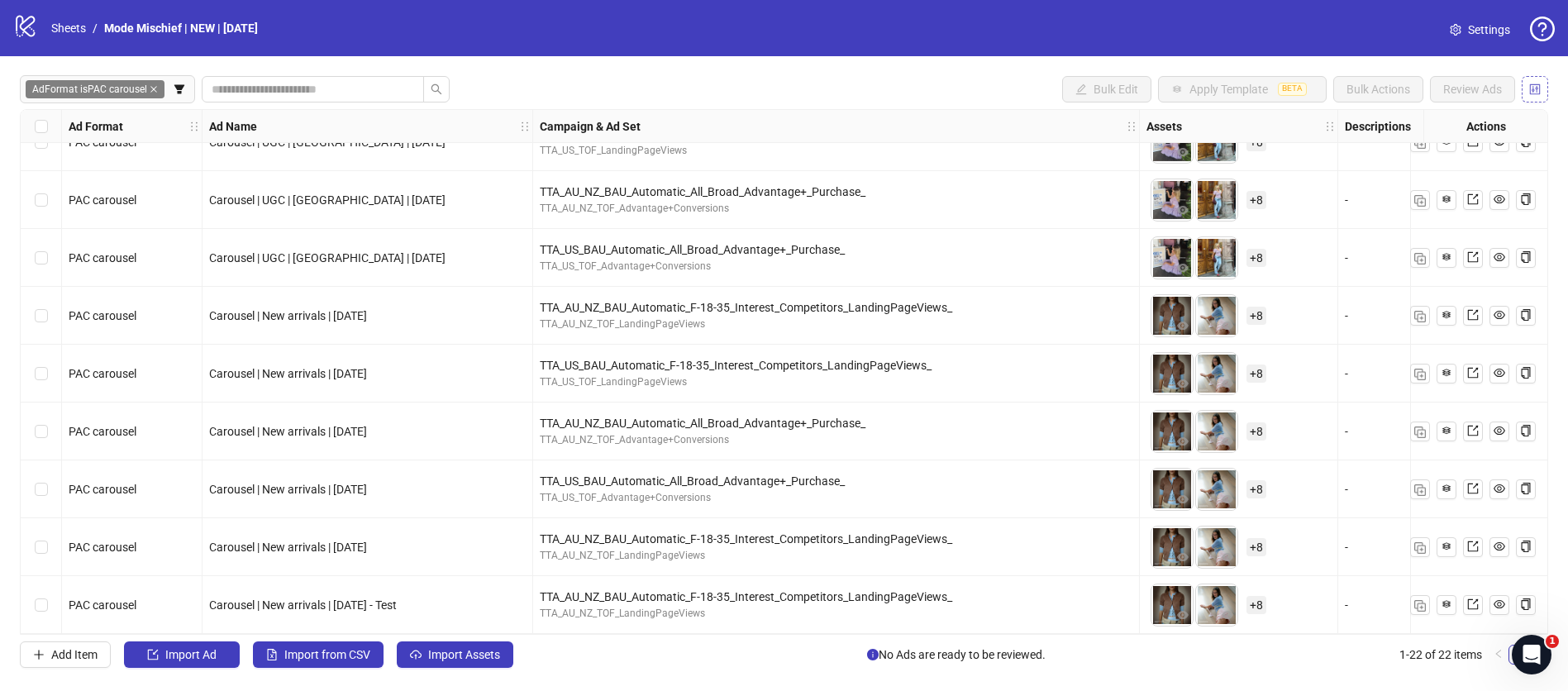
click at [1527, 87] on button "button" at bounding box center [1535, 89] width 27 height 27
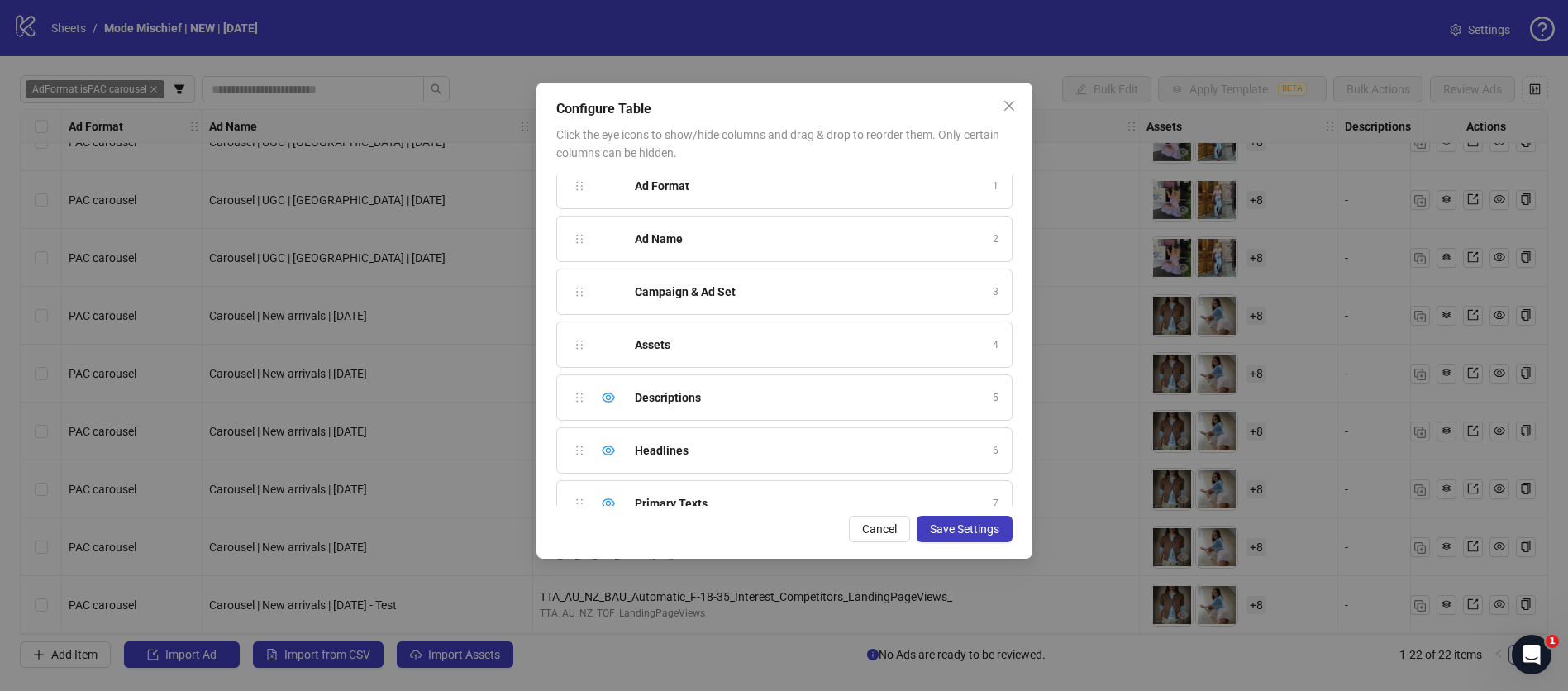
scroll to position [0, 0]
click at [1008, 107] on icon "close" at bounding box center [1009, 105] width 13 height 13
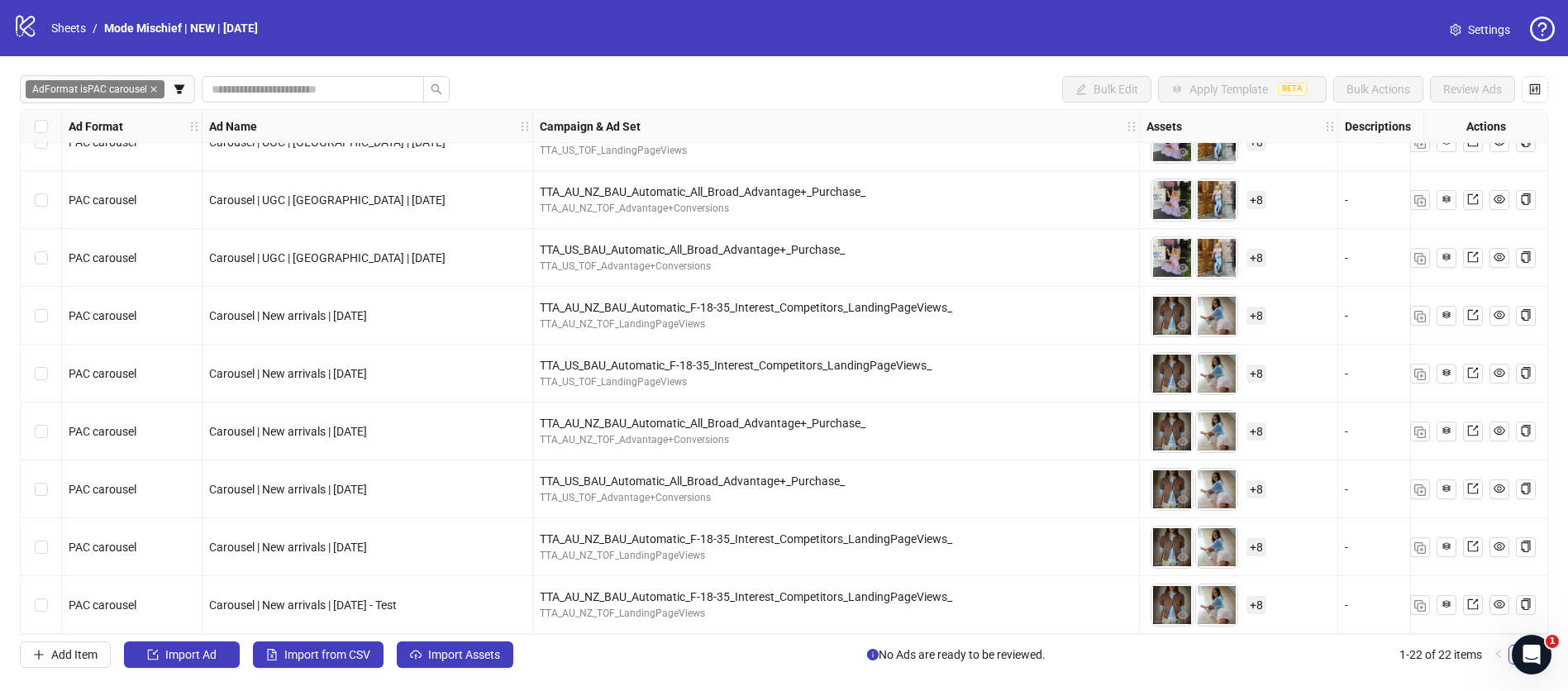
click at [310, 598] on span "Carousel | New arrivals | 2 October 2025 - Test" at bounding box center [303, 604] width 188 height 13
copy span "Carousel | New arrivals | 2 October 2025 - Test"
